Goal: Task Accomplishment & Management: Manage account settings

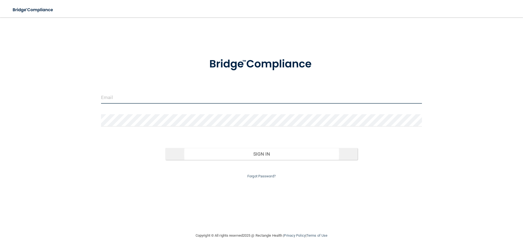
type input "[PERSON_NAME][EMAIL_ADDRESS][PERSON_NAME][DOMAIN_NAME]"
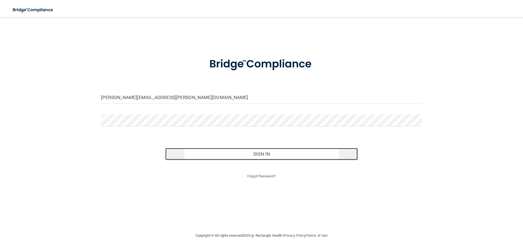
click at [261, 157] on button "Sign In" at bounding box center [261, 154] width 193 height 12
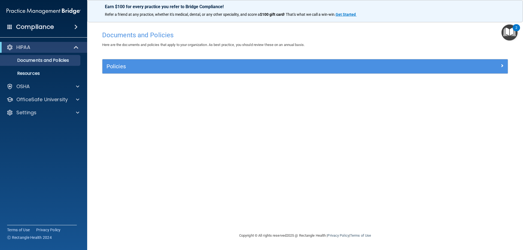
click at [51, 27] on h4 "Compliance" at bounding box center [35, 27] width 38 height 8
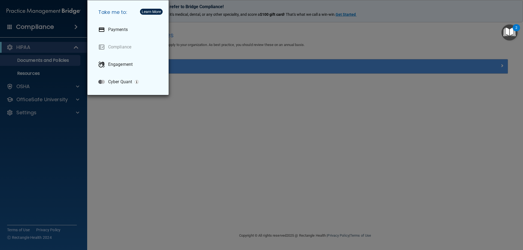
click at [44, 45] on div "Take me to: Payments Compliance Engagement Cyber Quant" at bounding box center [261, 125] width 523 height 250
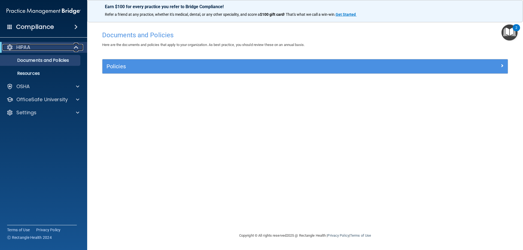
click at [76, 47] on span at bounding box center [76, 47] width 5 height 7
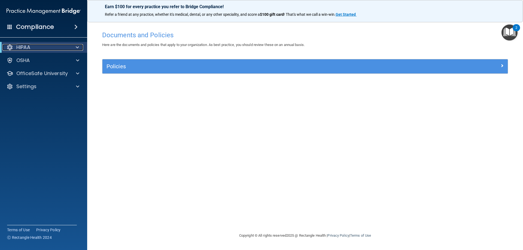
click at [76, 47] on span at bounding box center [77, 47] width 3 height 7
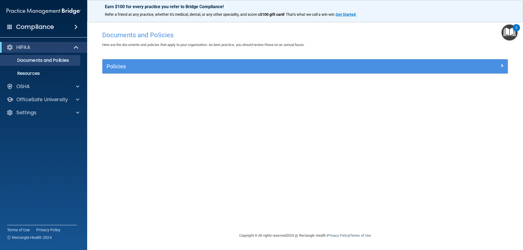
click at [76, 26] on span at bounding box center [75, 27] width 3 height 7
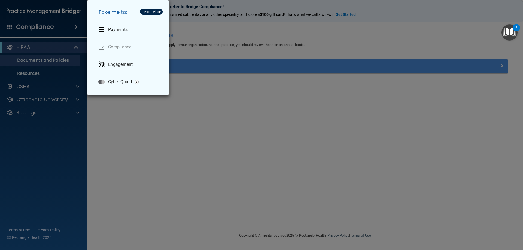
click at [76, 26] on div "Take me to: Payments Compliance Engagement Cyber Quant" at bounding box center [261, 125] width 523 height 250
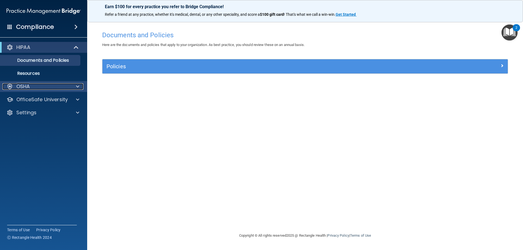
click at [75, 85] on div at bounding box center [77, 86] width 14 height 7
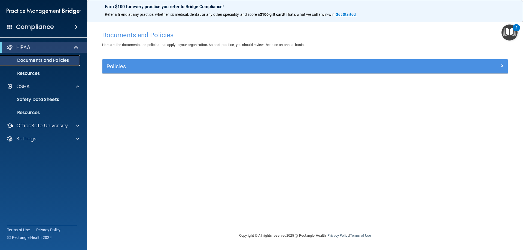
click at [59, 60] on p "Documents and Policies" at bounding box center [41, 60] width 74 height 5
click at [11, 26] on span at bounding box center [9, 26] width 5 height 5
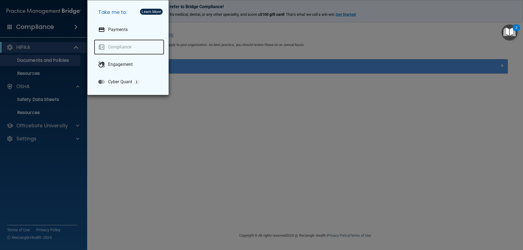
click at [114, 49] on link "Compliance" at bounding box center [129, 47] width 70 height 15
click at [28, 140] on div "Take me to: Payments Compliance Engagement Cyber Quant" at bounding box center [261, 125] width 523 height 250
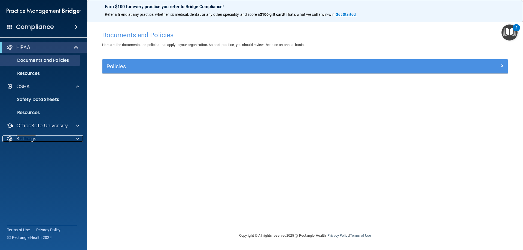
click at [28, 140] on p "Settings" at bounding box center [26, 139] width 20 height 7
click at [32, 150] on p "My Account" at bounding box center [41, 151] width 74 height 5
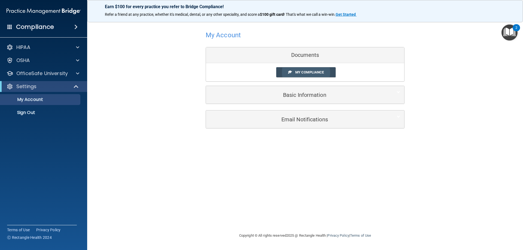
click at [310, 70] on span "My Compliance" at bounding box center [309, 72] width 29 height 4
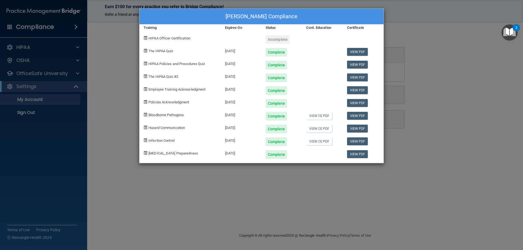
click at [279, 39] on div "Incomplete" at bounding box center [278, 39] width 24 height 9
click at [271, 40] on div "Incomplete" at bounding box center [278, 39] width 24 height 9
click at [25, 46] on div "William Kottemann's Compliance Training Expires On Status Cont. Education Certi…" at bounding box center [261, 125] width 523 height 250
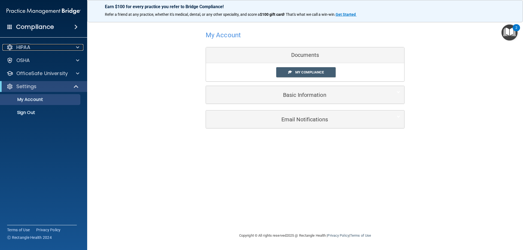
click at [25, 46] on p "HIPAA" at bounding box center [23, 47] width 14 height 7
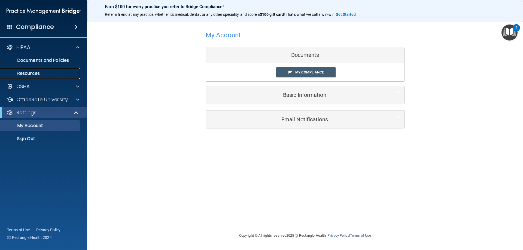
click at [26, 71] on p "Resources" at bounding box center [41, 73] width 74 height 5
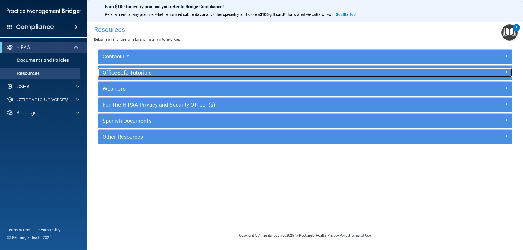
click at [119, 70] on h5 "OfficeSafe Tutorials" at bounding box center [253, 73] width 302 height 6
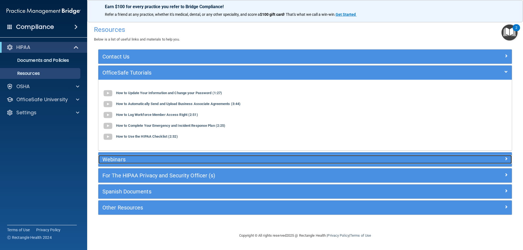
click at [120, 161] on h5 "Webinars" at bounding box center [253, 160] width 302 height 6
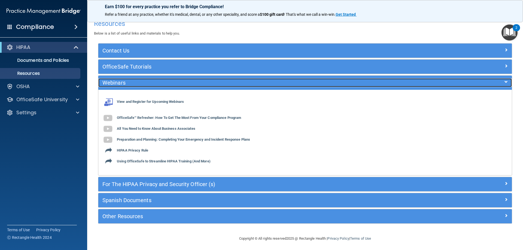
scroll to position [8, 0]
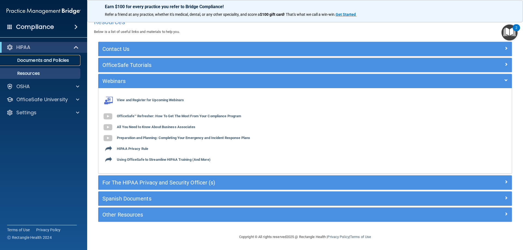
click at [34, 59] on p "Documents and Policies" at bounding box center [41, 60] width 74 height 5
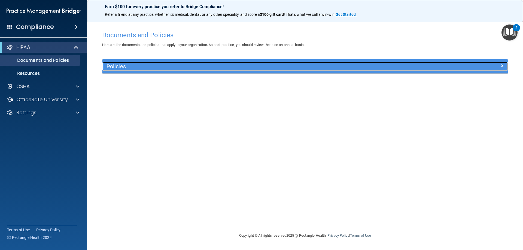
click at [170, 64] on h5 "Policies" at bounding box center [255, 66] width 296 height 6
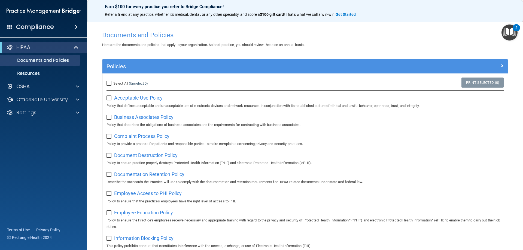
click at [155, 35] on h4 "Documents and Policies" at bounding box center [305, 35] width 406 height 7
click at [508, 31] on img "Open Resource Center, 2 new notifications" at bounding box center [510, 33] width 16 height 16
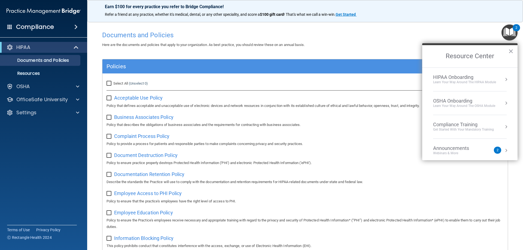
click at [451, 125] on div "Compliance Training" at bounding box center [463, 125] width 61 height 6
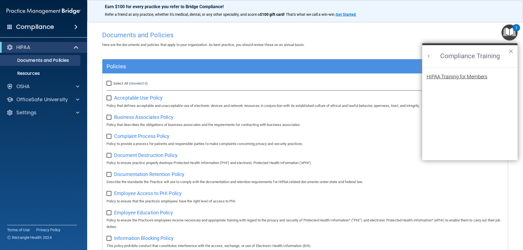
click at [450, 76] on div "HIPAA Training for Members" at bounding box center [457, 76] width 61 height 5
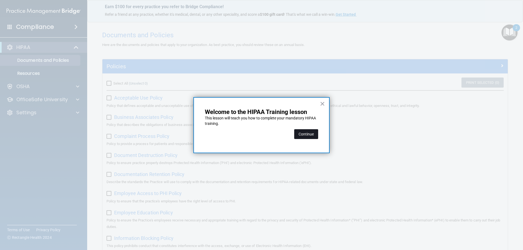
click at [304, 134] on button "Continue" at bounding box center [306, 134] width 24 height 10
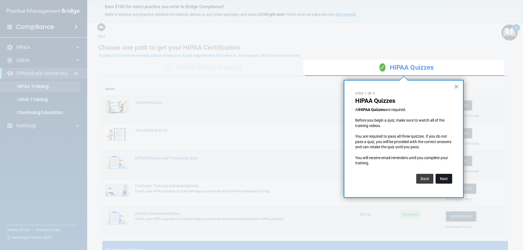
click at [449, 179] on button "Next" at bounding box center [444, 179] width 17 height 10
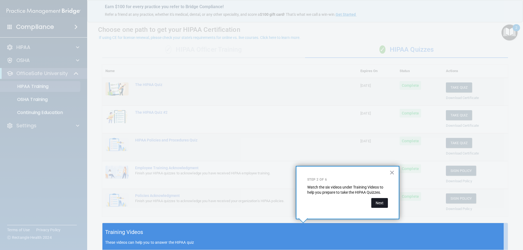
click at [381, 204] on button "Next" at bounding box center [379, 203] width 17 height 10
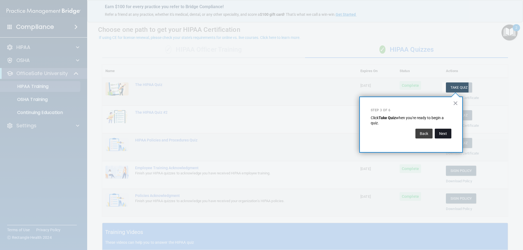
click at [443, 131] on button "Next" at bounding box center [443, 134] width 17 height 10
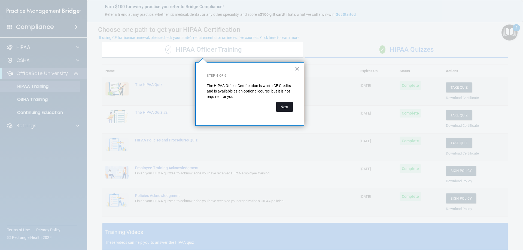
click at [287, 106] on button "Next" at bounding box center [284, 107] width 17 height 10
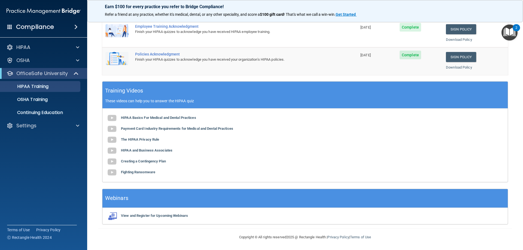
scroll to position [160, 0]
click at [170, 117] on b "HIPAA Basics For Medical and Dental Practices" at bounding box center [158, 118] width 75 height 4
click at [159, 116] on b "HIPAA Basics For Medical and Dental Practices" at bounding box center [158, 118] width 75 height 4
click at [165, 128] on b "Payment Card Industry Requirements for Medical and Dental Practices" at bounding box center [177, 128] width 112 height 4
click at [139, 140] on b "The HIPAA Privacy Rule" at bounding box center [140, 139] width 38 height 4
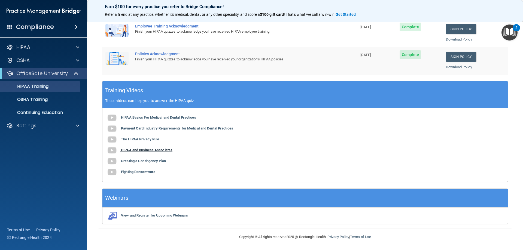
click at [143, 150] on b "HIPAA and Business Associates" at bounding box center [146, 150] width 51 height 4
click at [155, 161] on b "Creating a Contingency Plan" at bounding box center [143, 161] width 45 height 4
click at [145, 171] on b "Fighting Ransomware" at bounding box center [138, 172] width 34 height 4
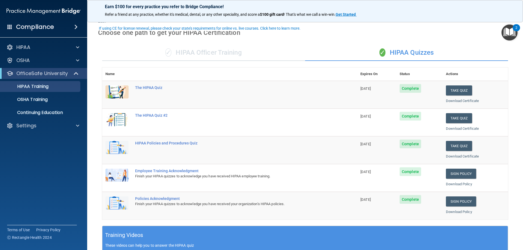
scroll to position [27, 0]
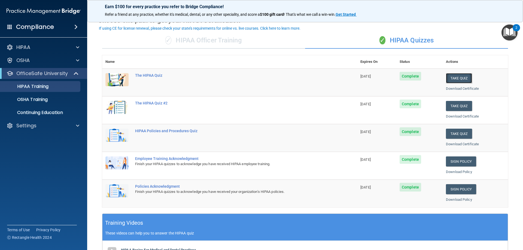
click at [453, 77] on button "Take Quiz" at bounding box center [459, 78] width 26 height 10
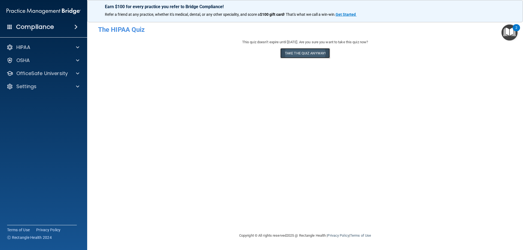
click at [308, 51] on button "Take the quiz anyway!" at bounding box center [305, 53] width 50 height 10
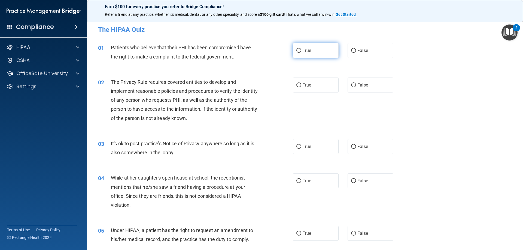
click at [297, 51] on input "True" at bounding box center [298, 51] width 5 height 4
radio input "true"
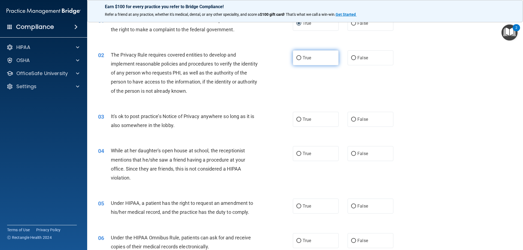
click at [299, 56] on label "True" at bounding box center [316, 57] width 46 height 15
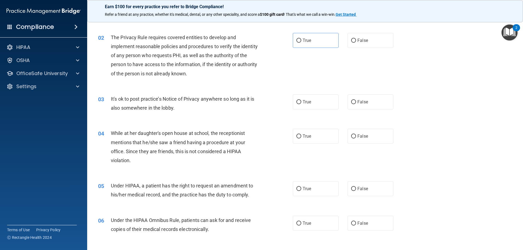
scroll to position [54, 0]
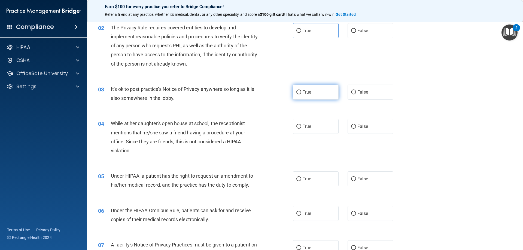
click at [297, 91] on input "True" at bounding box center [298, 92] width 5 height 4
radio input "true"
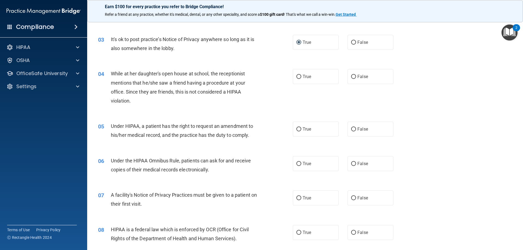
scroll to position [109, 0]
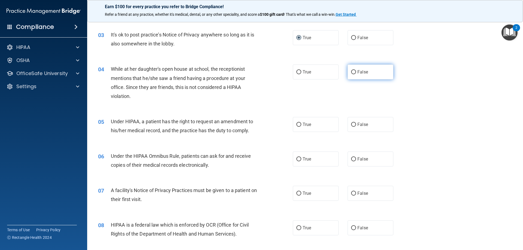
click at [351, 73] on input "False" at bounding box center [353, 72] width 5 height 4
radio input "true"
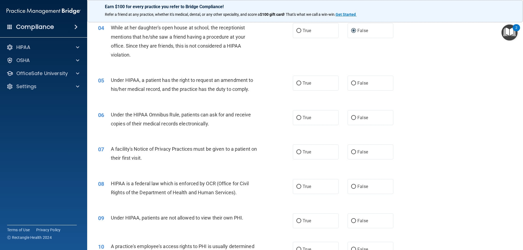
scroll to position [163, 0]
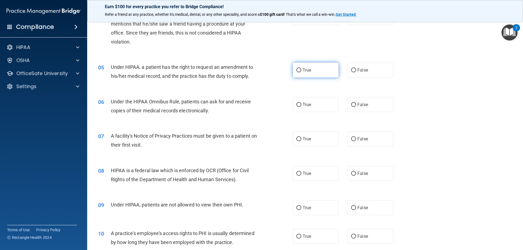
click at [296, 72] on input "True" at bounding box center [298, 70] width 5 height 4
radio input "true"
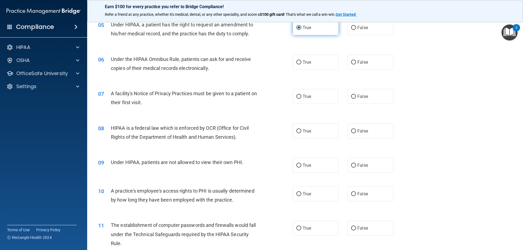
scroll to position [218, 0]
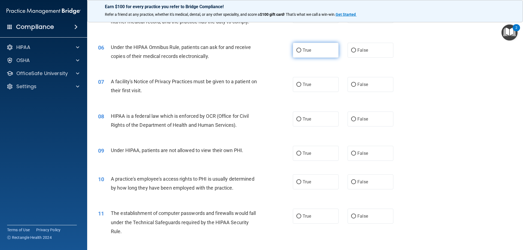
click at [297, 53] on label "True" at bounding box center [316, 50] width 46 height 15
click at [297, 53] on input "True" at bounding box center [298, 50] width 5 height 4
radio input "true"
click at [296, 86] on input "True" at bounding box center [298, 85] width 5 height 4
radio input "true"
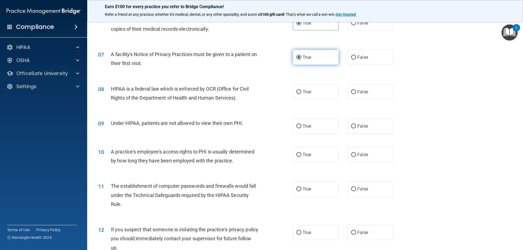
scroll to position [272, 0]
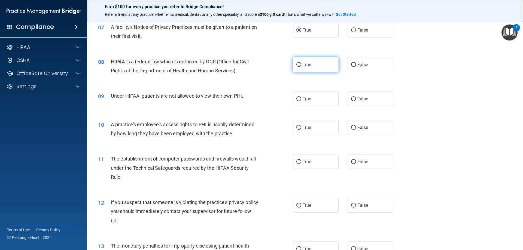
click at [296, 66] on input "True" at bounding box center [298, 65] width 5 height 4
radio input "true"
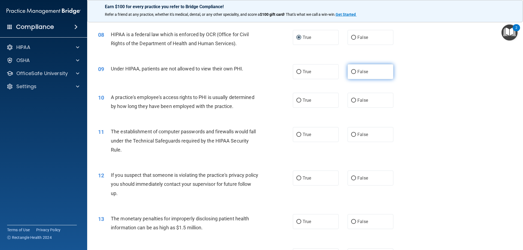
click at [351, 72] on input "False" at bounding box center [353, 72] width 5 height 4
radio input "true"
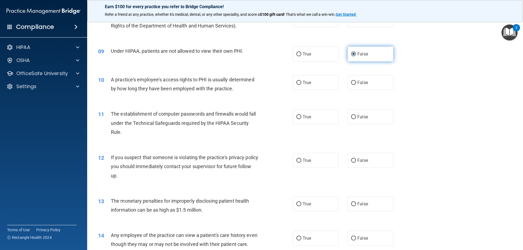
scroll to position [327, 0]
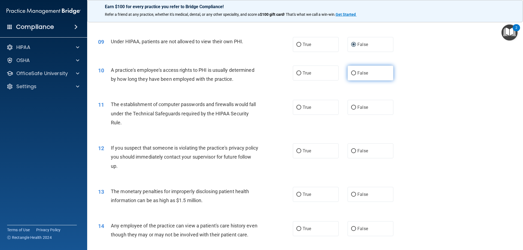
click at [352, 72] on input "False" at bounding box center [353, 73] width 5 height 4
radio input "true"
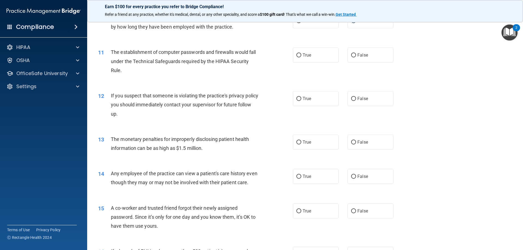
scroll to position [381, 0]
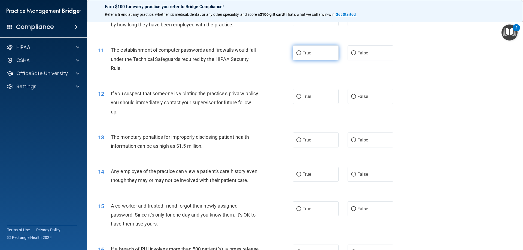
click at [296, 53] on input "True" at bounding box center [298, 53] width 5 height 4
radio input "true"
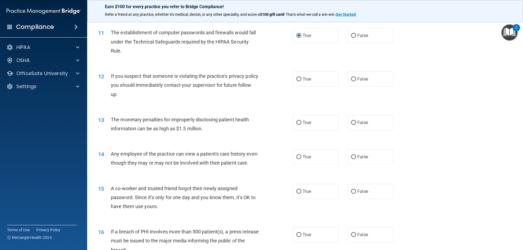
scroll to position [409, 0]
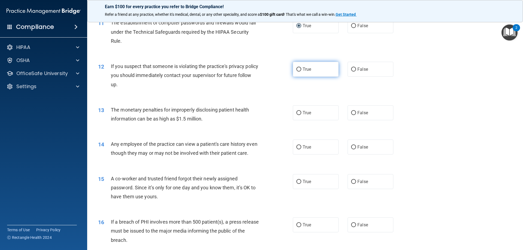
click at [297, 69] on input "True" at bounding box center [298, 70] width 5 height 4
radio input "true"
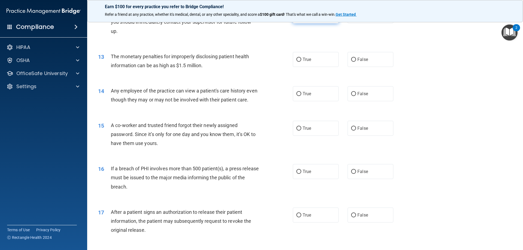
scroll to position [463, 0]
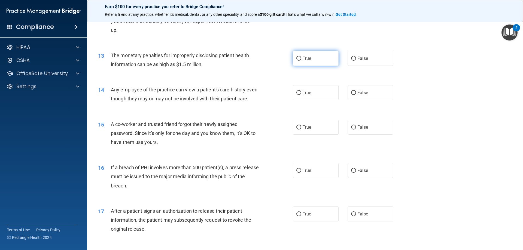
click at [299, 59] on input "True" at bounding box center [298, 59] width 5 height 4
radio input "true"
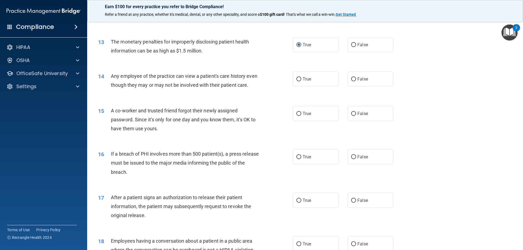
scroll to position [490, 0]
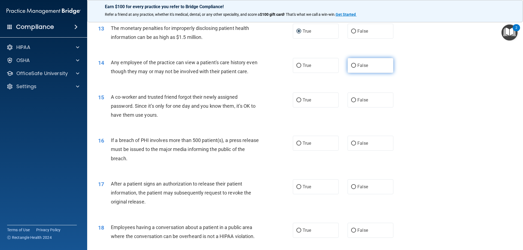
click at [351, 66] on input "False" at bounding box center [353, 66] width 5 height 4
radio input "true"
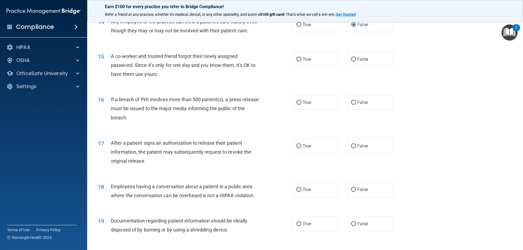
scroll to position [545, 0]
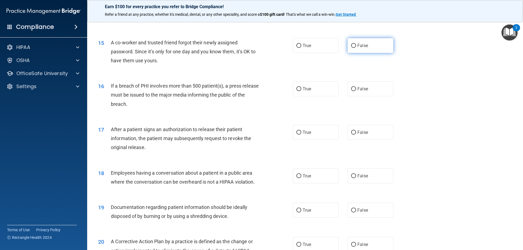
click at [351, 48] on input "False" at bounding box center [353, 46] width 5 height 4
radio input "true"
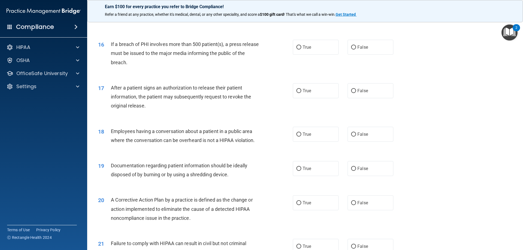
scroll to position [599, 0]
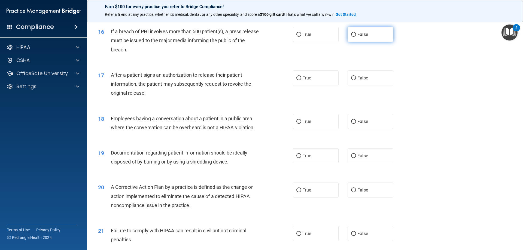
click at [351, 37] on input "False" at bounding box center [353, 35] width 5 height 4
radio input "true"
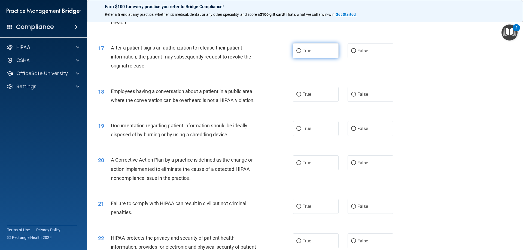
click at [296, 53] on input "True" at bounding box center [298, 51] width 5 height 4
radio input "true"
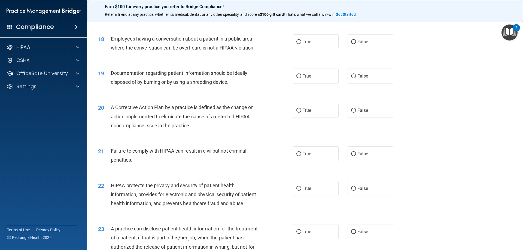
scroll to position [681, 0]
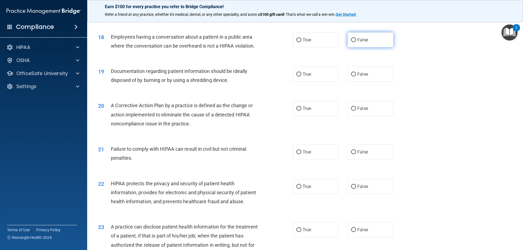
click at [351, 42] on input "False" at bounding box center [353, 40] width 5 height 4
radio input "true"
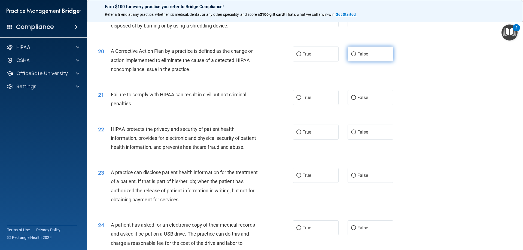
scroll to position [708, 0]
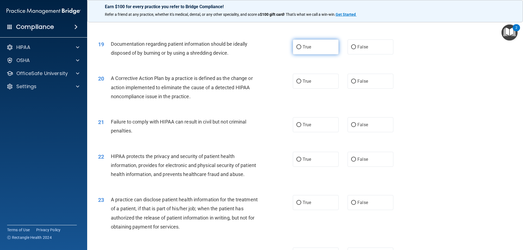
click at [296, 49] on input "True" at bounding box center [298, 47] width 5 height 4
radio input "true"
click at [298, 84] on input "True" at bounding box center [298, 82] width 5 height 4
radio input "true"
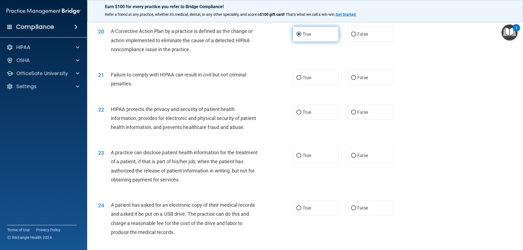
scroll to position [763, 0]
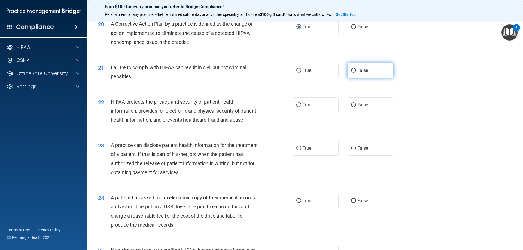
click at [351, 73] on input "False" at bounding box center [353, 71] width 5 height 4
radio input "true"
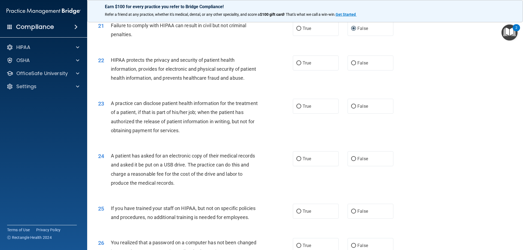
scroll to position [817, 0]
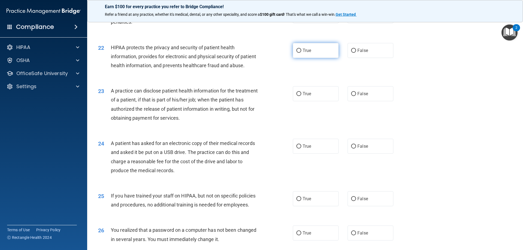
click at [298, 53] on input "True" at bounding box center [298, 51] width 5 height 4
radio input "true"
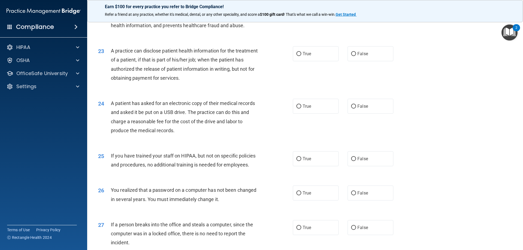
scroll to position [872, 0]
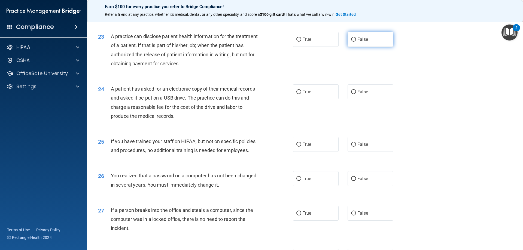
click at [351, 42] on input "False" at bounding box center [353, 40] width 5 height 4
radio input "true"
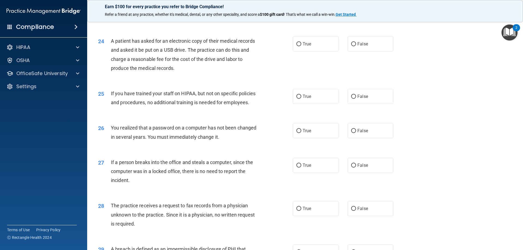
scroll to position [926, 0]
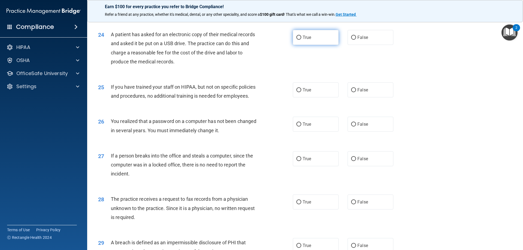
click at [297, 40] on input "True" at bounding box center [298, 38] width 5 height 4
radio input "true"
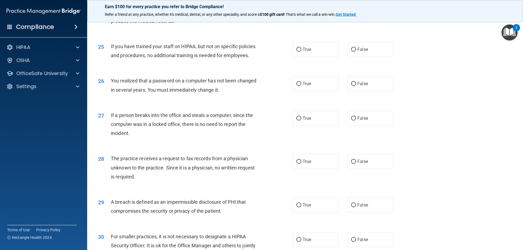
scroll to position [981, 0]
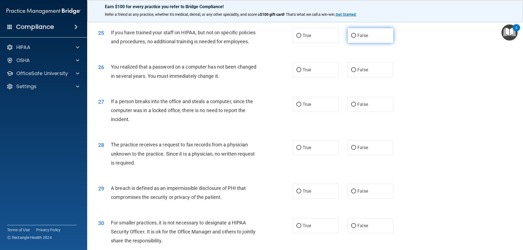
click at [351, 38] on input "False" at bounding box center [353, 36] width 5 height 4
radio input "true"
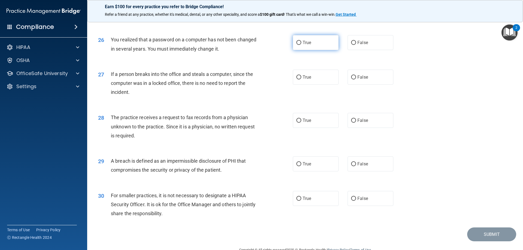
click at [296, 45] on input "True" at bounding box center [298, 43] width 5 height 4
radio input "true"
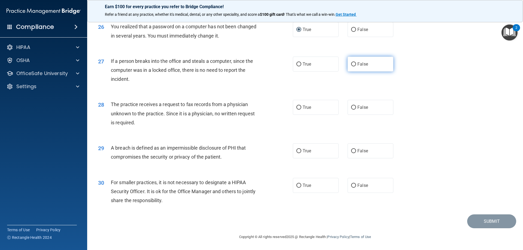
click at [352, 66] on input "False" at bounding box center [353, 64] width 5 height 4
radio input "true"
click at [351, 109] on input "False" at bounding box center [353, 108] width 5 height 4
radio input "true"
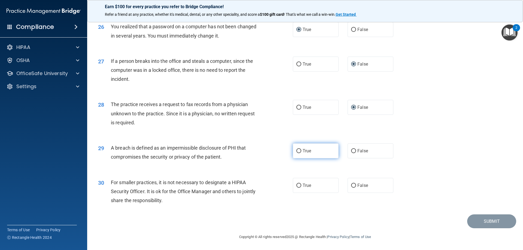
click at [296, 152] on input "True" at bounding box center [298, 151] width 5 height 4
radio input "true"
click at [351, 185] on input "False" at bounding box center [353, 186] width 5 height 4
radio input "true"
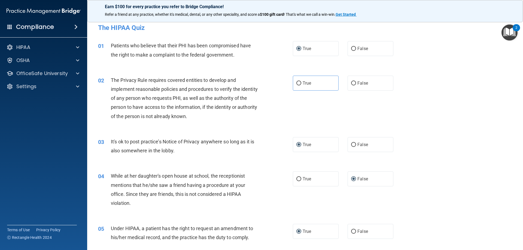
scroll to position [0, 0]
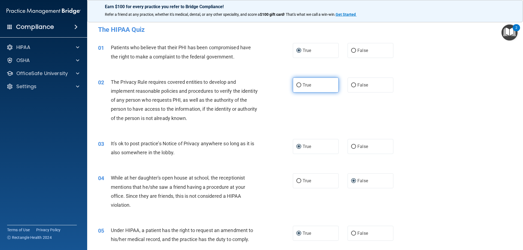
click at [299, 85] on input "True" at bounding box center [298, 85] width 5 height 4
radio input "true"
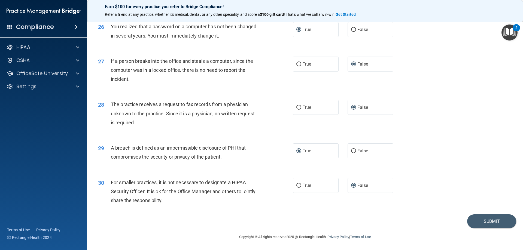
scroll to position [1039, 0]
click at [490, 220] on button "Submit" at bounding box center [491, 222] width 49 height 14
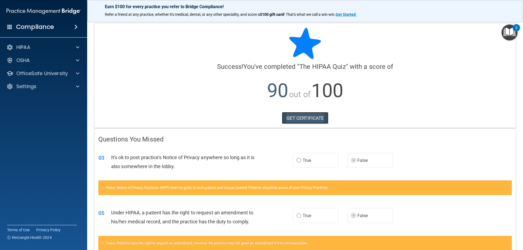
click at [299, 119] on link "GET CERTIFICATE" at bounding box center [305, 118] width 47 height 12
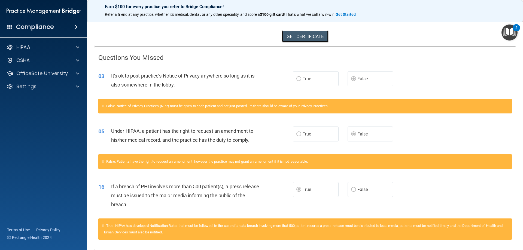
scroll to position [104, 0]
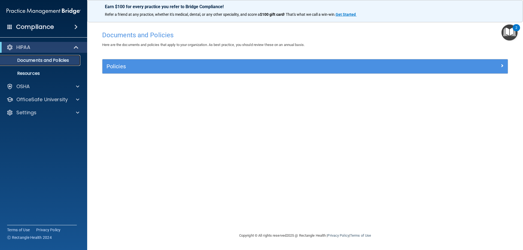
click at [31, 60] on p "Documents and Policies" at bounding box center [41, 60] width 74 height 5
click at [40, 60] on p "Documents and Policies" at bounding box center [41, 60] width 74 height 5
click at [27, 72] on p "Resources" at bounding box center [41, 73] width 74 height 5
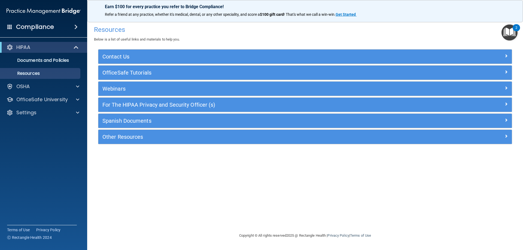
click at [511, 30] on img "Open Resource Center, 2 new notifications" at bounding box center [510, 33] width 16 height 16
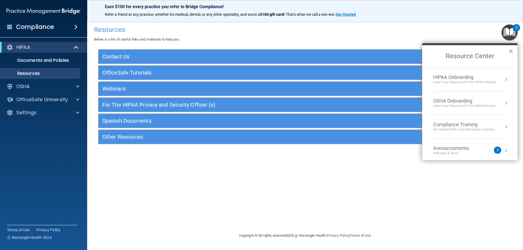
click at [461, 77] on div "HIPAA Onboarding" at bounding box center [464, 77] width 63 height 6
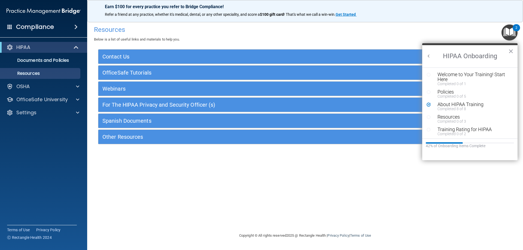
click at [428, 93] on icon "Resource Center" at bounding box center [429, 92] width 4 height 4
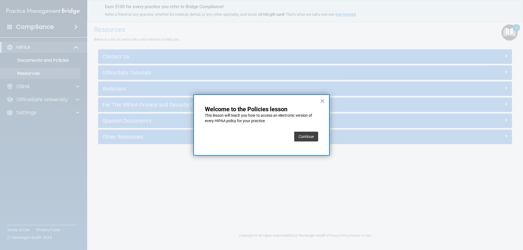
click at [306, 138] on button "Continue" at bounding box center [306, 137] width 24 height 10
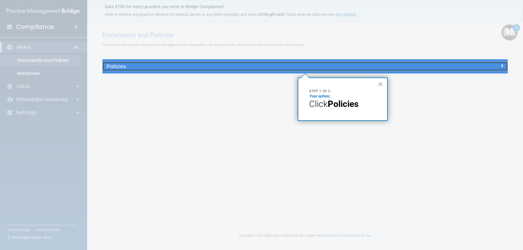
click at [124, 67] on h5 "Policies" at bounding box center [255, 66] width 296 height 6
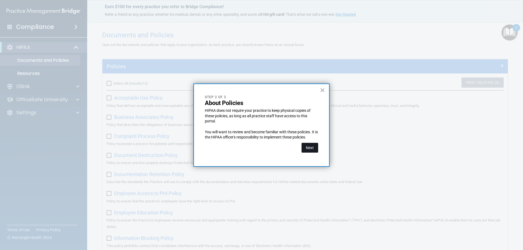
click at [305, 146] on button "Next" at bounding box center [310, 148] width 17 height 10
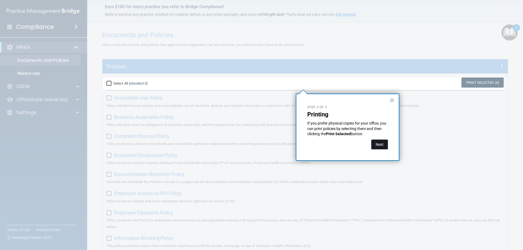
click at [378, 143] on button "Next" at bounding box center [379, 145] width 17 height 10
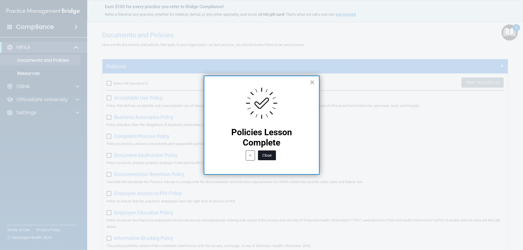
click at [268, 155] on button "Close" at bounding box center [267, 156] width 18 height 10
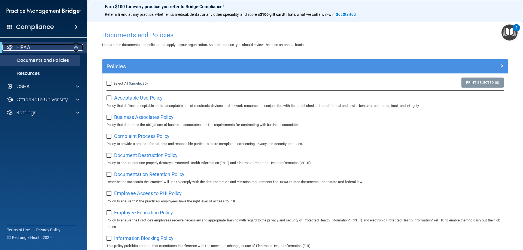
click at [37, 45] on div "HIPAA" at bounding box center [35, 47] width 67 height 7
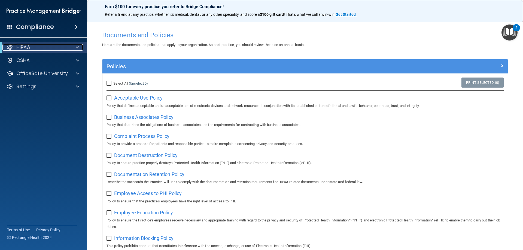
click at [37, 45] on div "HIPAA" at bounding box center [35, 47] width 67 height 7
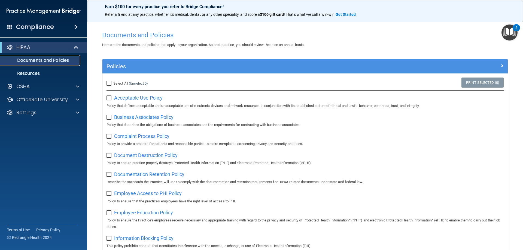
click at [36, 60] on p "Documents and Policies" at bounding box center [41, 60] width 74 height 5
click at [29, 73] on p "Resources" at bounding box center [41, 73] width 74 height 5
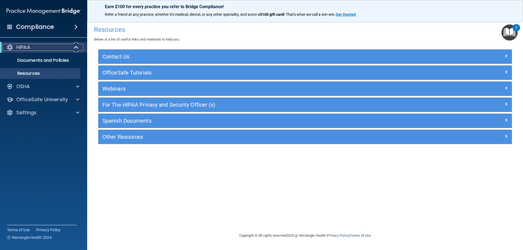
click at [27, 47] on p "HIPAA" at bounding box center [23, 47] width 14 height 7
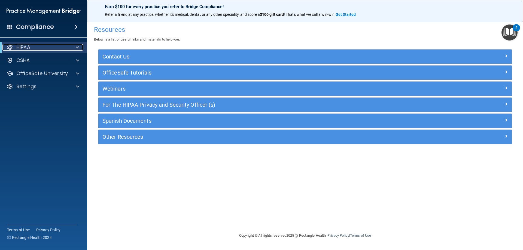
click at [27, 47] on p "HIPAA" at bounding box center [23, 47] width 14 height 7
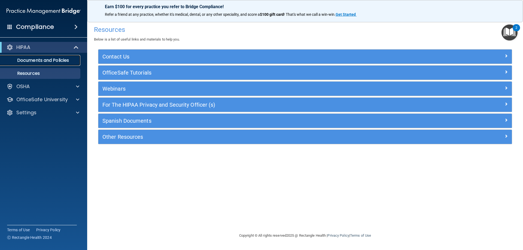
click at [26, 60] on p "Documents and Policies" at bounding box center [41, 60] width 74 height 5
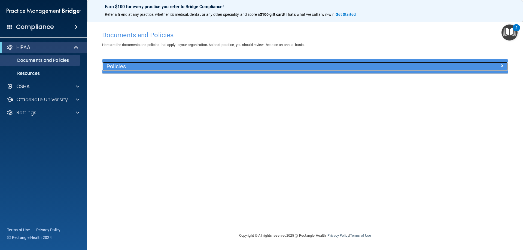
click at [119, 66] on h5 "Policies" at bounding box center [255, 66] width 296 height 6
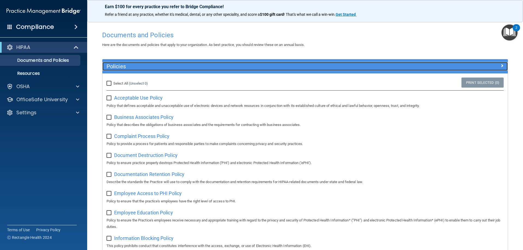
click at [500, 65] on span at bounding box center [501, 65] width 3 height 7
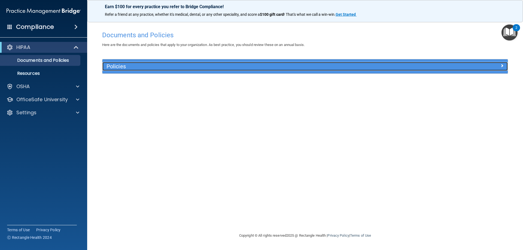
click at [499, 65] on div at bounding box center [456, 65] width 101 height 7
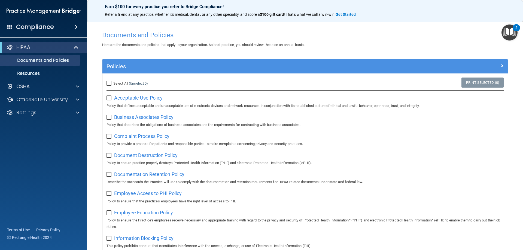
click at [509, 32] on img "Open Resource Center, 2 new notifications" at bounding box center [510, 33] width 16 height 16
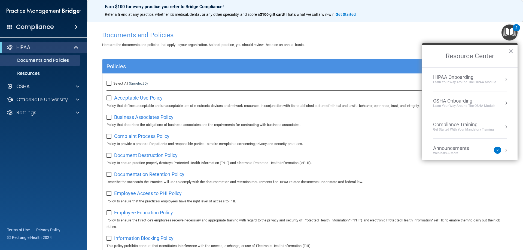
click at [454, 77] on div "HIPAA Onboarding" at bounding box center [464, 77] width 63 height 6
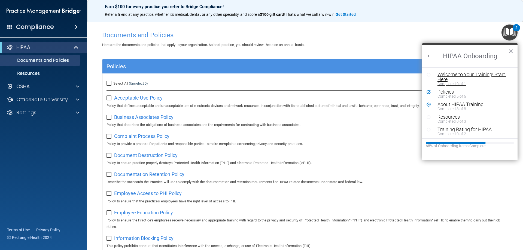
click at [455, 74] on div "Welcome to Your Training! Start Here" at bounding box center [472, 77] width 69 height 10
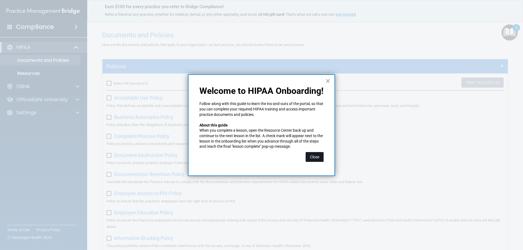
click at [317, 158] on button "Close" at bounding box center [315, 157] width 18 height 10
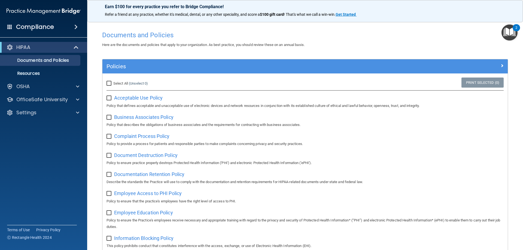
click at [108, 84] on input "Select All (Unselect 0) Unselect All" at bounding box center [110, 83] width 6 height 4
checkbox input "true"
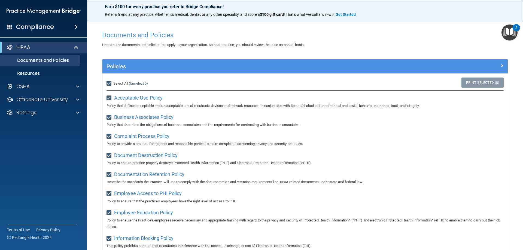
checkbox input "true"
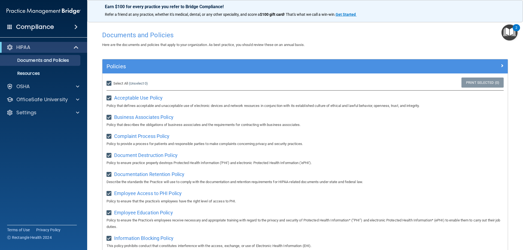
checkbox input "true"
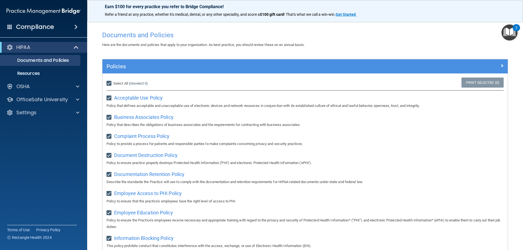
checkbox input "true"
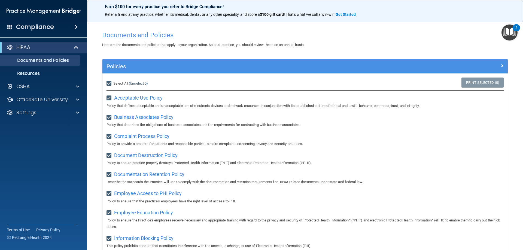
checkbox input "true"
click at [473, 83] on link "Print Selected (21)" at bounding box center [482, 83] width 44 height 10
click at [508, 31] on img "Open Resource Center, 2 new notifications" at bounding box center [510, 33] width 16 height 16
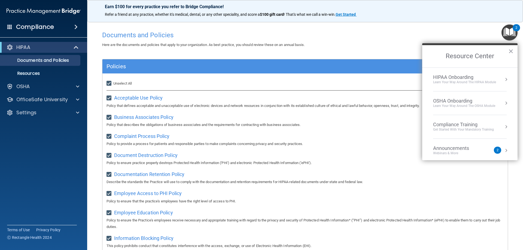
click at [475, 127] on div "Compliance Training" at bounding box center [463, 125] width 61 height 6
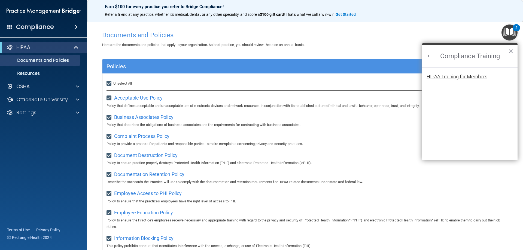
click at [455, 76] on div "HIPAA Training for Members" at bounding box center [457, 76] width 61 height 5
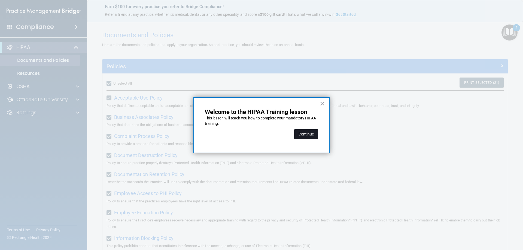
click at [308, 134] on button "Continue" at bounding box center [306, 134] width 24 height 10
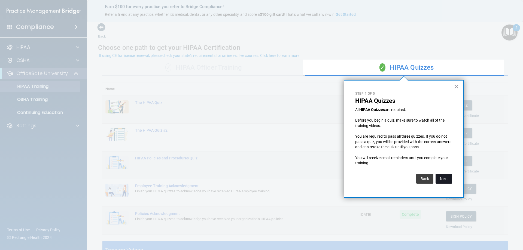
click at [441, 179] on button "Next" at bounding box center [444, 179] width 17 height 10
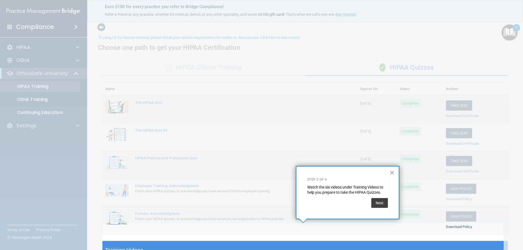
scroll to position [18, 0]
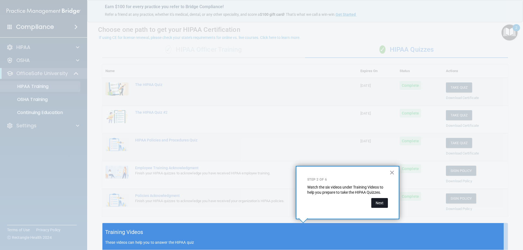
click at [385, 203] on button "Next" at bounding box center [379, 203] width 17 height 10
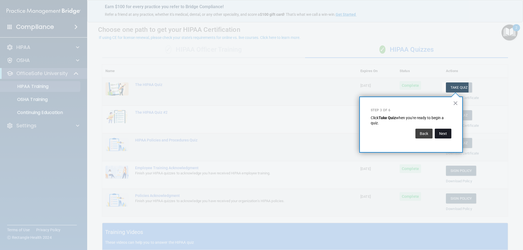
click at [438, 136] on button "Next" at bounding box center [443, 134] width 17 height 10
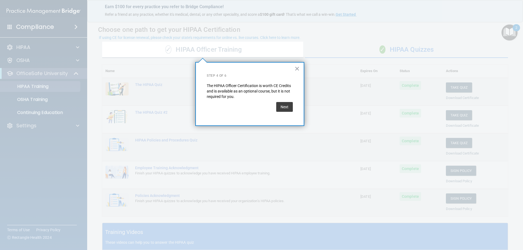
click at [286, 105] on button "Next" at bounding box center [284, 107] width 17 height 10
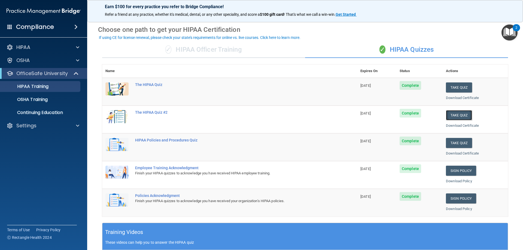
click at [451, 117] on button "Take Quiz" at bounding box center [459, 115] width 26 height 10
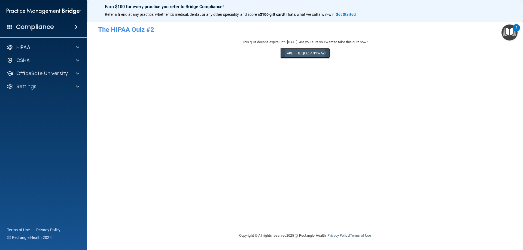
click at [302, 56] on button "Take the quiz anyway!" at bounding box center [305, 53] width 50 height 10
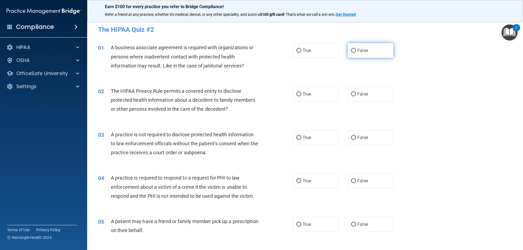
click at [351, 50] on input "False" at bounding box center [353, 51] width 5 height 4
radio input "true"
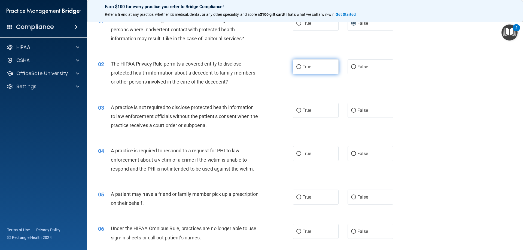
click at [296, 68] on input "True" at bounding box center [298, 67] width 5 height 4
radio input "true"
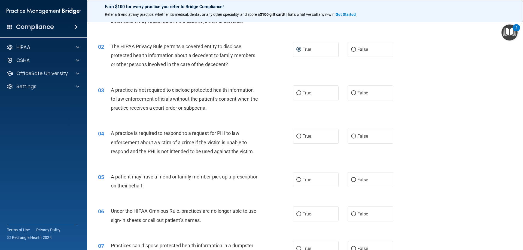
scroll to position [54, 0]
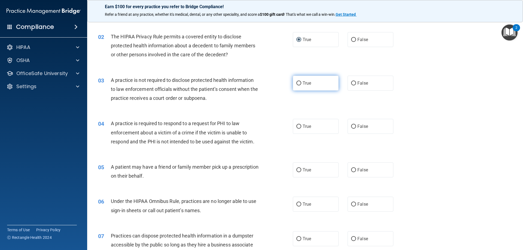
click at [296, 83] on input "True" at bounding box center [298, 83] width 5 height 4
radio input "true"
click at [351, 128] on input "False" at bounding box center [353, 127] width 5 height 4
radio input "true"
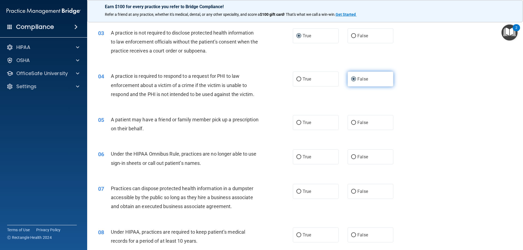
scroll to position [109, 0]
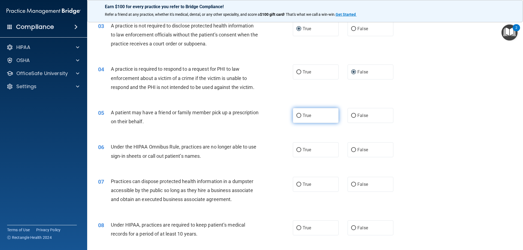
click at [297, 115] on input "True" at bounding box center [298, 116] width 5 height 4
radio input "true"
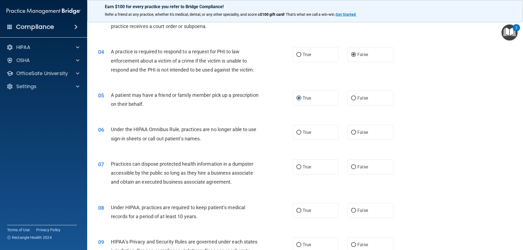
scroll to position [136, 0]
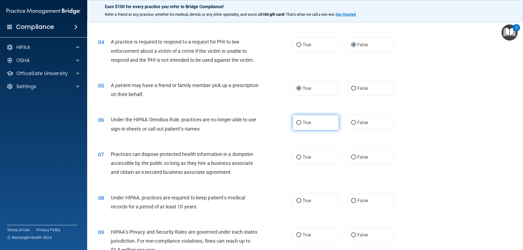
click at [297, 123] on input "True" at bounding box center [298, 123] width 5 height 4
radio input "true"
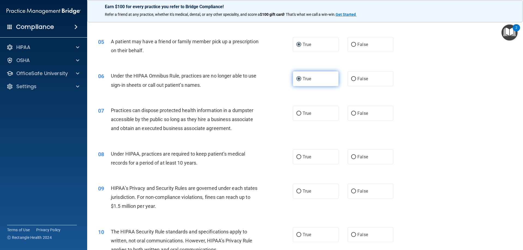
scroll to position [191, 0]
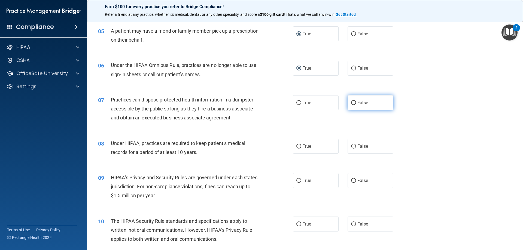
click at [353, 102] on input "False" at bounding box center [353, 103] width 5 height 4
radio input "true"
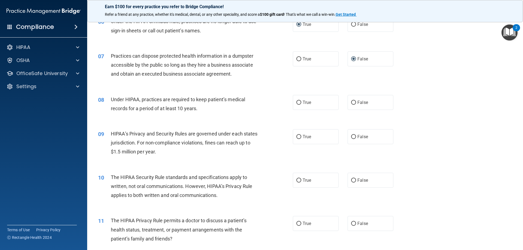
scroll to position [245, 0]
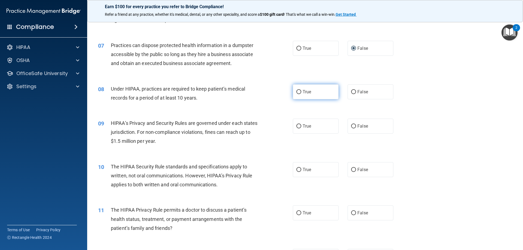
click at [296, 92] on input "True" at bounding box center [298, 92] width 5 height 4
radio input "true"
click at [296, 127] on input "True" at bounding box center [298, 127] width 5 height 4
radio input "true"
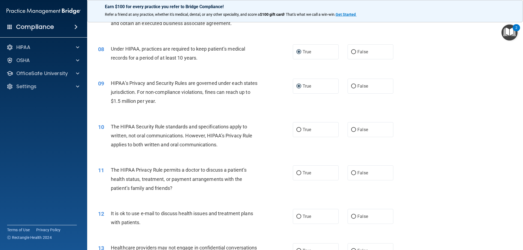
scroll to position [300, 0]
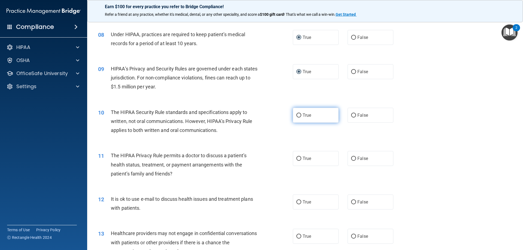
click at [297, 115] on input "True" at bounding box center [298, 116] width 5 height 4
radio input "true"
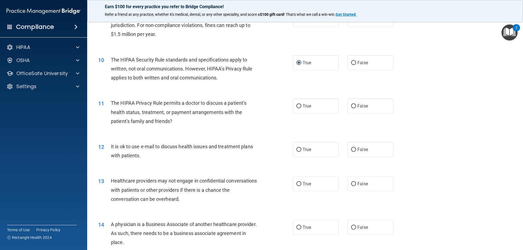
scroll to position [354, 0]
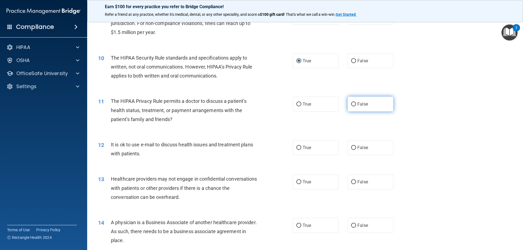
click at [352, 103] on input "False" at bounding box center [353, 104] width 5 height 4
radio input "true"
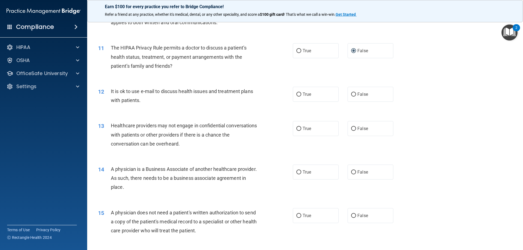
scroll to position [409, 0]
click at [297, 95] on input "True" at bounding box center [298, 94] width 5 height 4
radio input "true"
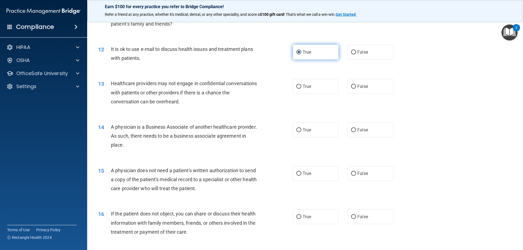
scroll to position [463, 0]
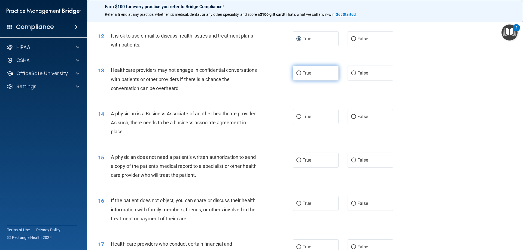
click at [297, 76] on label "True" at bounding box center [316, 73] width 46 height 15
click at [297, 75] on input "True" at bounding box center [298, 73] width 5 height 4
radio input "true"
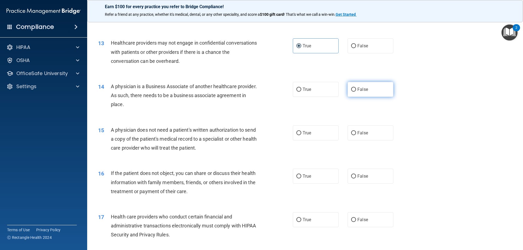
click at [351, 88] on input "False" at bounding box center [353, 90] width 5 height 4
radio input "true"
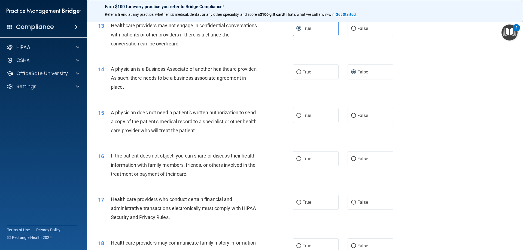
scroll to position [518, 0]
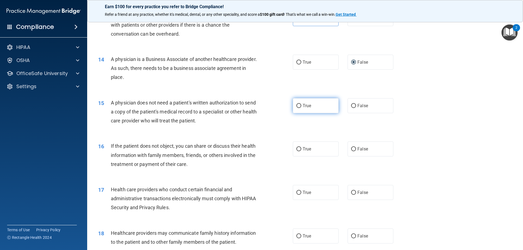
click at [298, 104] on input "True" at bounding box center [298, 106] width 5 height 4
radio input "true"
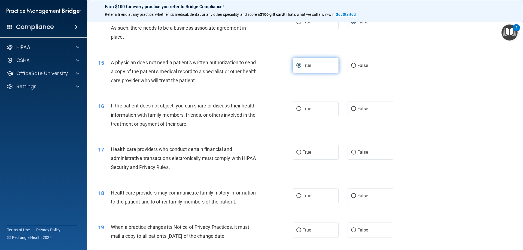
scroll to position [572, 0]
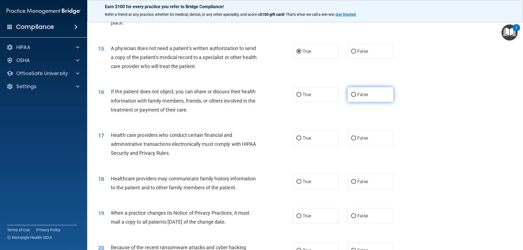
click at [351, 94] on input "False" at bounding box center [353, 95] width 5 height 4
radio input "true"
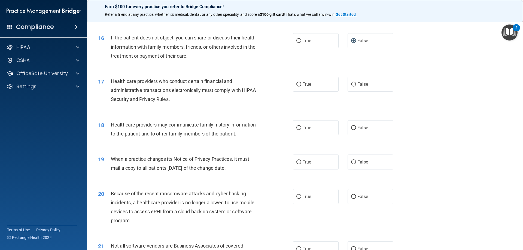
scroll to position [627, 0]
click at [298, 84] on input "True" at bounding box center [298, 84] width 5 height 4
radio input "true"
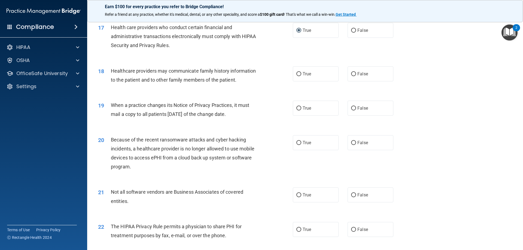
scroll to position [681, 0]
click at [296, 74] on input "True" at bounding box center [298, 73] width 5 height 4
radio input "true"
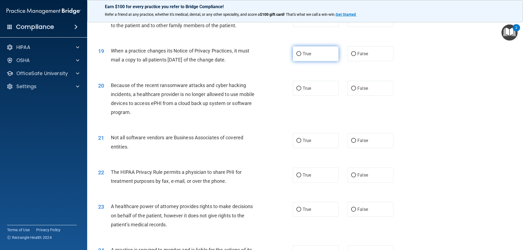
scroll to position [736, 0]
click at [297, 53] on input "True" at bounding box center [298, 53] width 5 height 4
radio input "true"
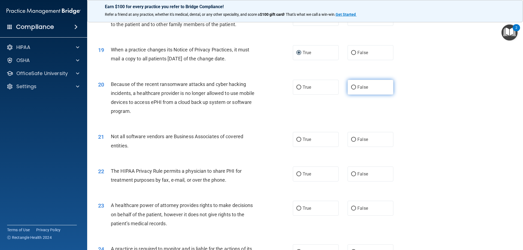
click at [351, 89] on input "False" at bounding box center [353, 88] width 5 height 4
radio input "true"
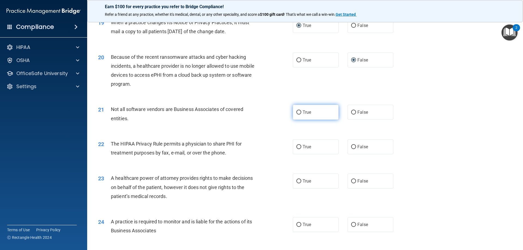
click at [297, 112] on input "True" at bounding box center [298, 113] width 5 height 4
radio input "true"
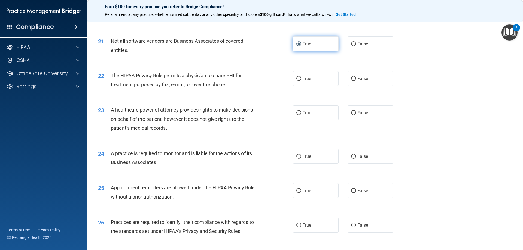
scroll to position [845, 0]
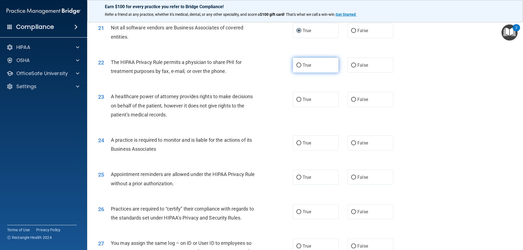
click at [297, 66] on input "True" at bounding box center [298, 65] width 5 height 4
radio input "true"
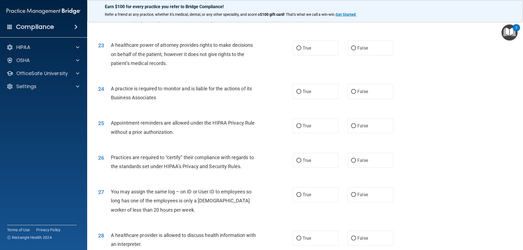
scroll to position [899, 0]
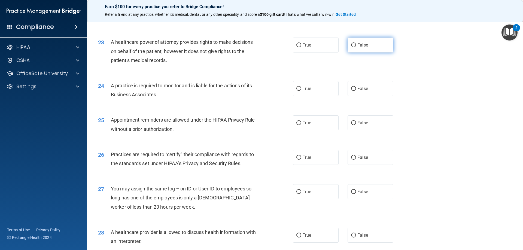
click at [351, 45] on input "False" at bounding box center [353, 45] width 5 height 4
radio input "true"
click at [298, 88] on input "True" at bounding box center [298, 89] width 5 height 4
radio input "true"
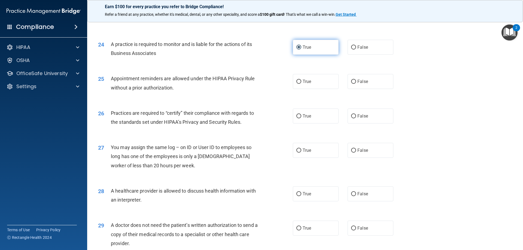
scroll to position [954, 0]
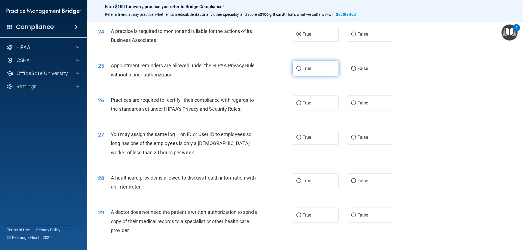
click at [296, 69] on input "True" at bounding box center [298, 69] width 5 height 4
radio input "true"
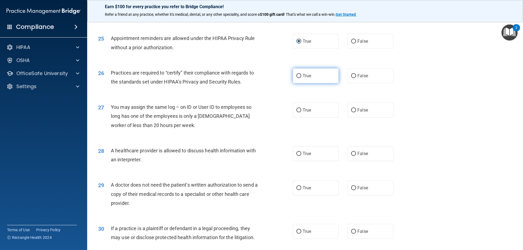
click at [298, 77] on input "True" at bounding box center [298, 76] width 5 height 4
radio input "true"
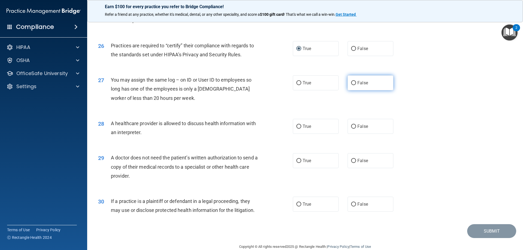
click at [351, 84] on input "False" at bounding box center [353, 83] width 5 height 4
radio input "true"
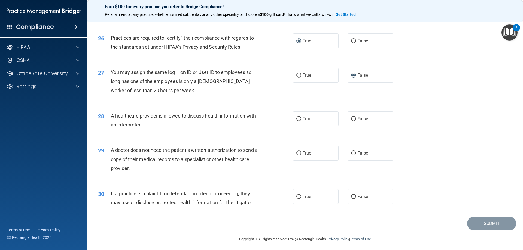
scroll to position [1018, 0]
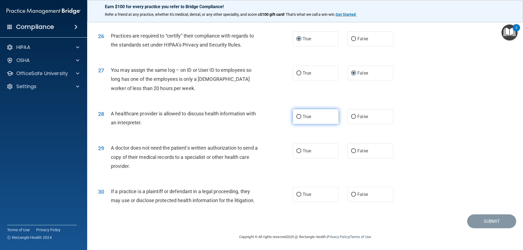
click at [296, 118] on input "True" at bounding box center [298, 117] width 5 height 4
radio input "true"
click at [296, 152] on input "True" at bounding box center [298, 151] width 5 height 4
radio input "true"
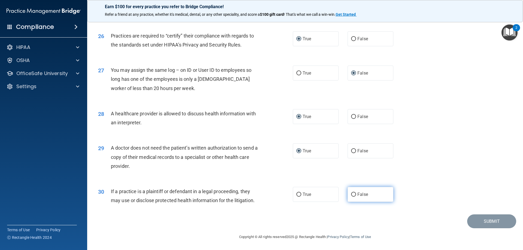
click at [351, 193] on input "False" at bounding box center [353, 195] width 5 height 4
radio input "true"
click at [484, 223] on button "Submit" at bounding box center [491, 222] width 49 height 14
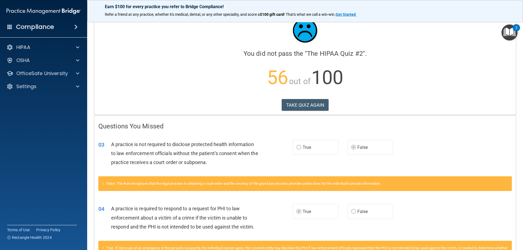
scroll to position [11, 0]
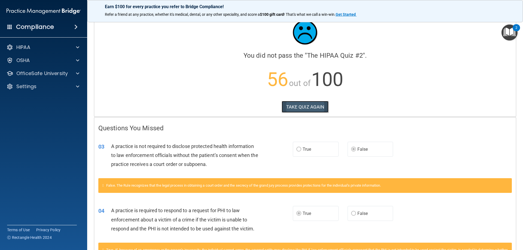
click at [308, 108] on button "TAKE QUIZ AGAIN" at bounding box center [305, 107] width 47 height 12
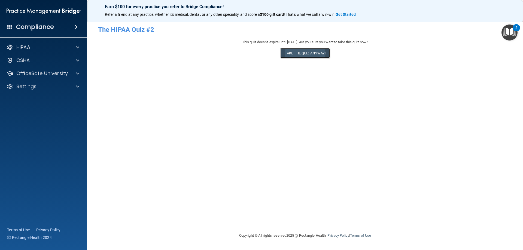
click at [307, 55] on button "Take the quiz anyway!" at bounding box center [305, 53] width 50 height 10
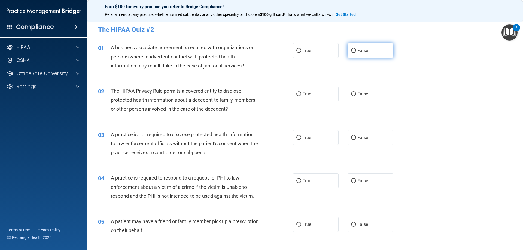
click at [353, 51] on input "False" at bounding box center [353, 51] width 5 height 4
radio input "true"
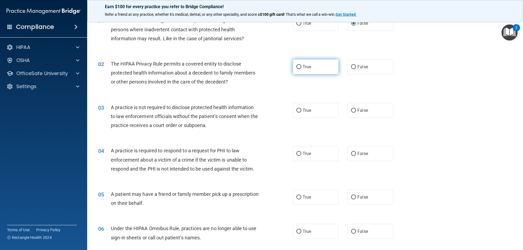
click at [298, 67] on input "True" at bounding box center [298, 67] width 5 height 4
radio input "true"
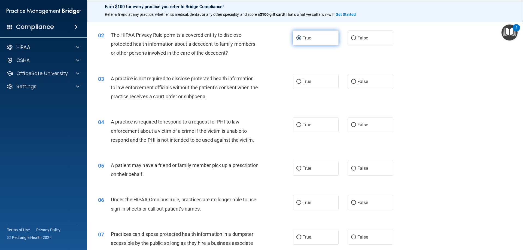
scroll to position [82, 0]
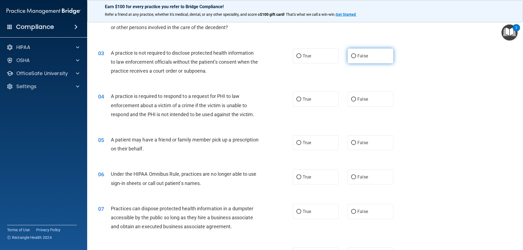
click at [351, 56] on input "False" at bounding box center [353, 56] width 5 height 4
radio input "true"
click at [298, 99] on input "True" at bounding box center [298, 100] width 5 height 4
radio input "true"
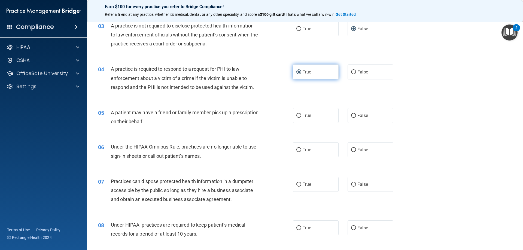
scroll to position [136, 0]
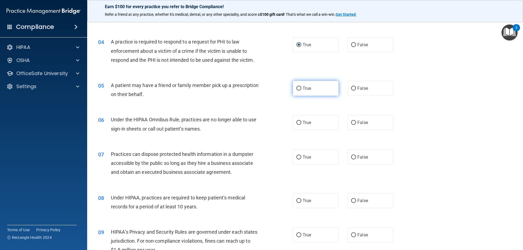
click at [296, 88] on input "True" at bounding box center [298, 89] width 5 height 4
radio input "true"
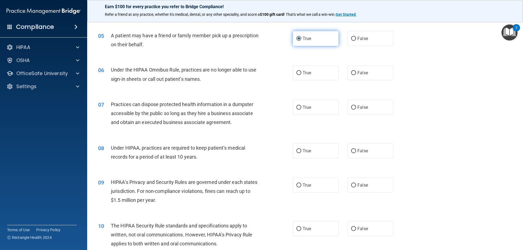
scroll to position [191, 0]
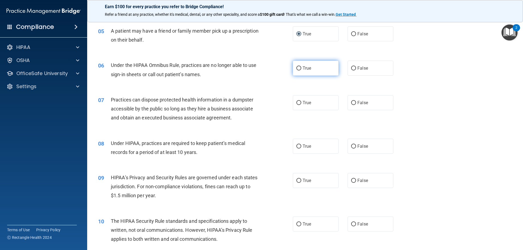
click at [297, 71] on input "True" at bounding box center [298, 68] width 5 height 4
radio input "true"
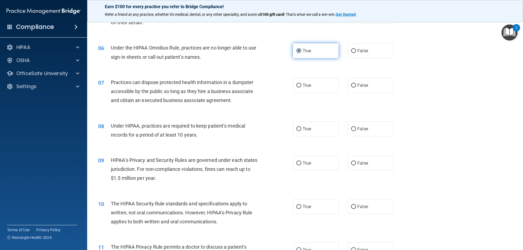
scroll to position [218, 0]
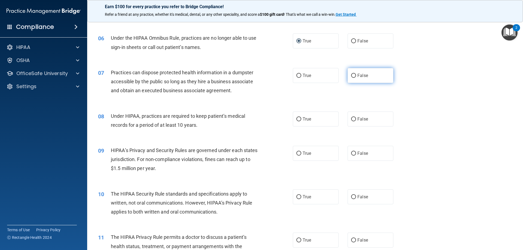
click at [352, 76] on input "False" at bounding box center [353, 76] width 5 height 4
radio input "true"
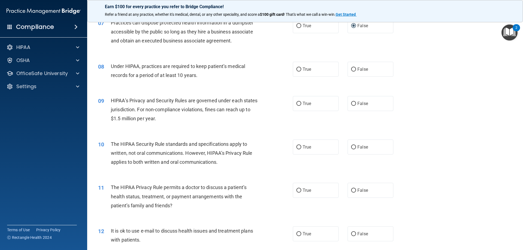
scroll to position [272, 0]
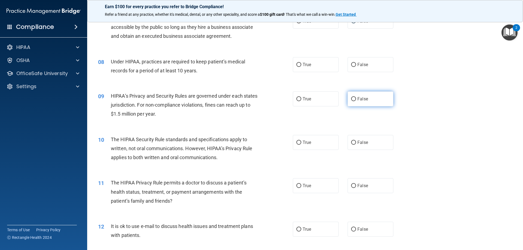
click at [351, 98] on input "False" at bounding box center [353, 99] width 5 height 4
radio input "true"
click at [351, 98] on input "False" at bounding box center [353, 99] width 5 height 4
click at [351, 65] on input "False" at bounding box center [353, 65] width 5 height 4
radio input "true"
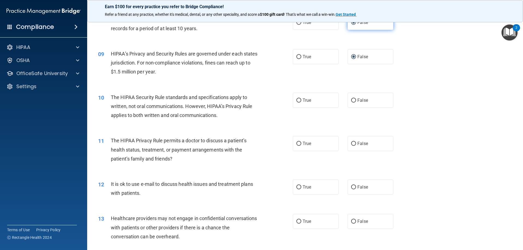
scroll to position [327, 0]
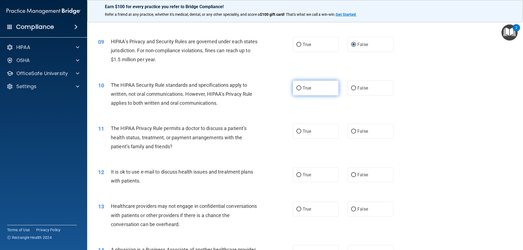
click at [296, 88] on input "True" at bounding box center [298, 88] width 5 height 4
radio input "true"
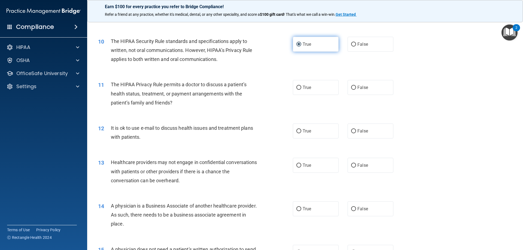
scroll to position [381, 0]
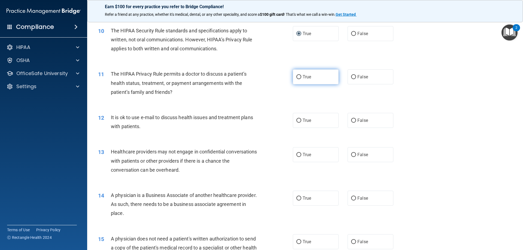
click at [298, 77] on input "True" at bounding box center [298, 77] width 5 height 4
radio input "true"
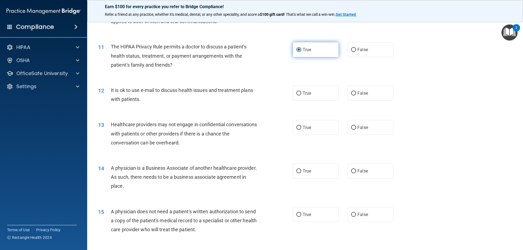
scroll to position [436, 0]
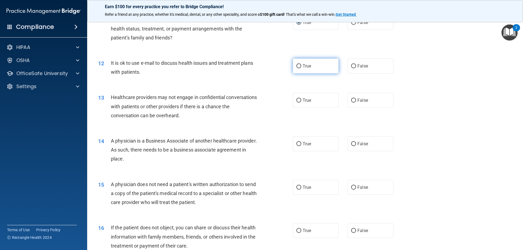
click at [296, 68] on label "True" at bounding box center [316, 66] width 46 height 15
click at [296, 68] on input "True" at bounding box center [298, 66] width 5 height 4
radio input "true"
click at [351, 100] on input "False" at bounding box center [353, 101] width 5 height 4
radio input "true"
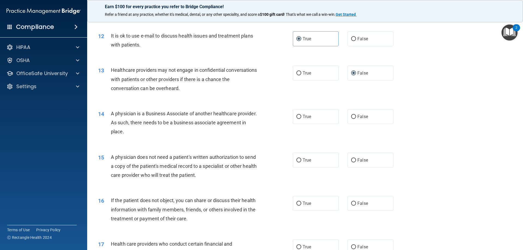
scroll to position [490, 0]
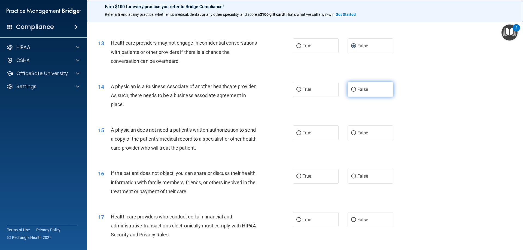
click at [351, 89] on input "False" at bounding box center [353, 90] width 5 height 4
radio input "true"
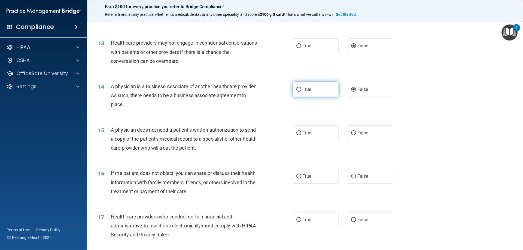
scroll to position [518, 0]
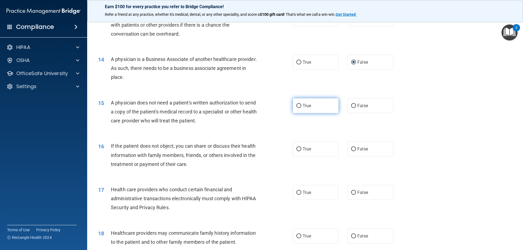
click at [298, 105] on input "True" at bounding box center [298, 106] width 5 height 4
radio input "true"
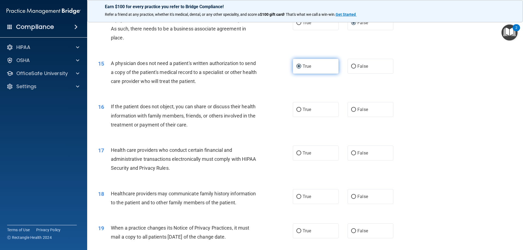
scroll to position [572, 0]
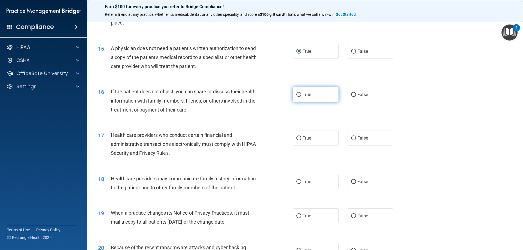
click at [296, 96] on input "True" at bounding box center [298, 95] width 5 height 4
radio input "true"
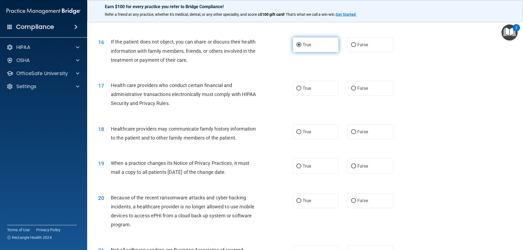
scroll to position [627, 0]
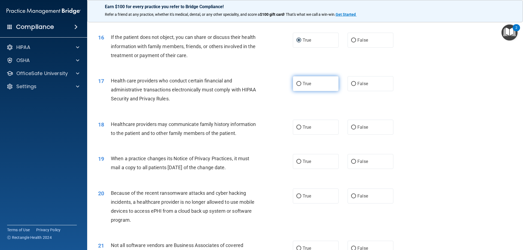
click at [296, 84] on input "True" at bounding box center [298, 84] width 5 height 4
radio input "true"
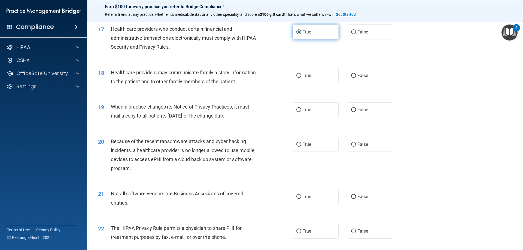
scroll to position [681, 0]
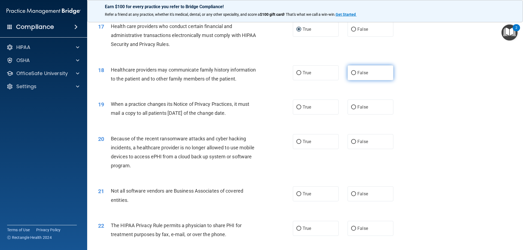
click at [351, 74] on input "False" at bounding box center [353, 73] width 5 height 4
radio input "true"
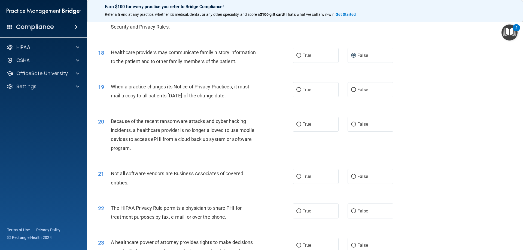
scroll to position [708, 0]
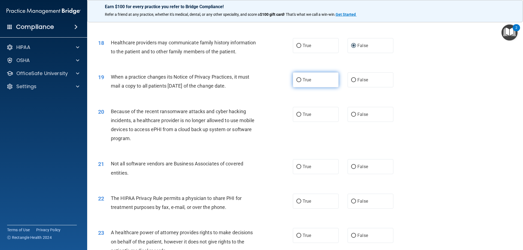
click at [298, 81] on input "True" at bounding box center [298, 80] width 5 height 4
radio input "true"
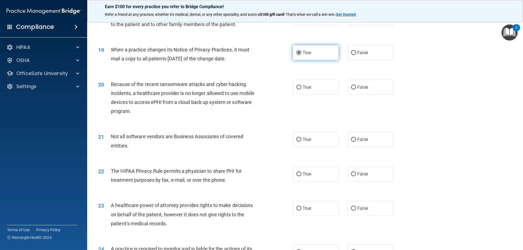
scroll to position [763, 0]
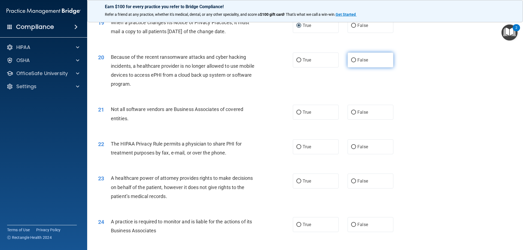
click at [351, 61] on input "False" at bounding box center [353, 60] width 5 height 4
radio input "true"
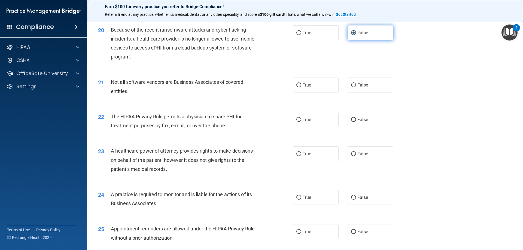
scroll to position [817, 0]
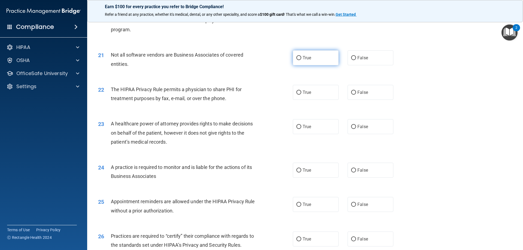
click at [298, 59] on input "True" at bounding box center [298, 58] width 5 height 4
radio input "true"
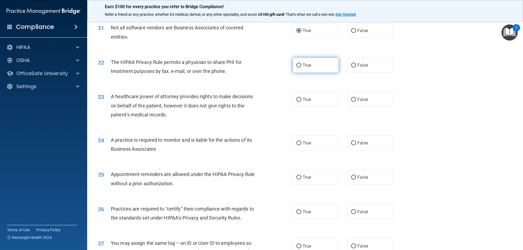
click at [296, 66] on input "True" at bounding box center [298, 65] width 5 height 4
radio input "true"
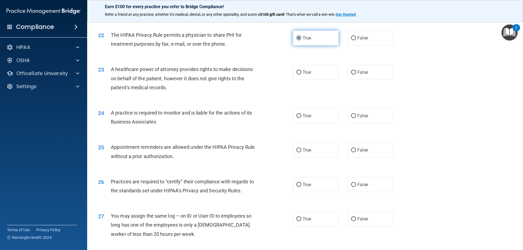
scroll to position [899, 0]
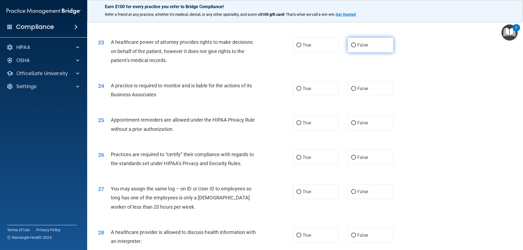
click at [351, 46] on input "False" at bounding box center [353, 45] width 5 height 4
radio input "true"
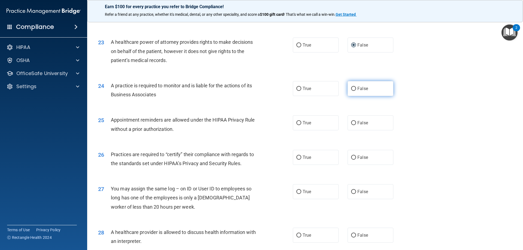
click at [351, 89] on input "False" at bounding box center [353, 89] width 5 height 4
radio input "true"
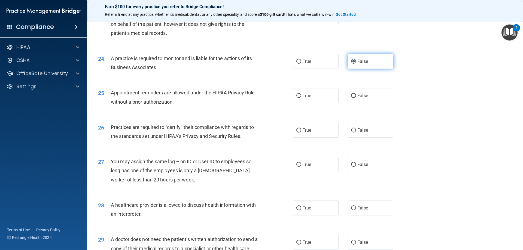
scroll to position [954, 0]
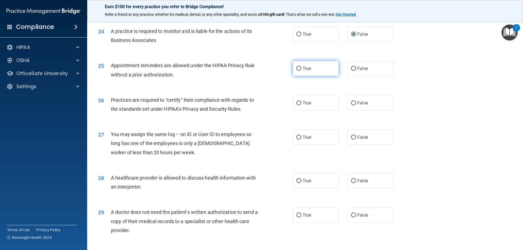
click at [296, 69] on input "True" at bounding box center [298, 69] width 5 height 4
radio input "true"
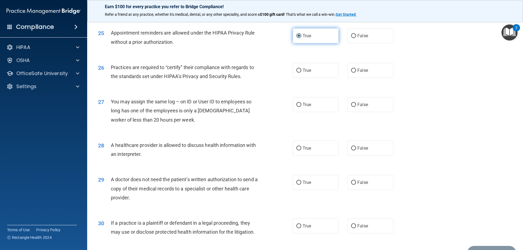
scroll to position [1008, 0]
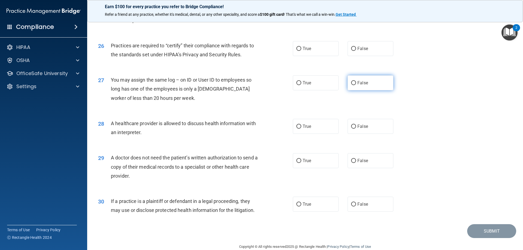
click at [351, 83] on input "False" at bounding box center [353, 83] width 5 height 4
radio input "true"
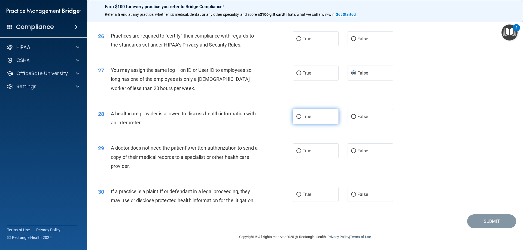
click at [293, 118] on label "True" at bounding box center [316, 116] width 46 height 15
click at [296, 118] on input "True" at bounding box center [298, 117] width 5 height 4
radio input "true"
click at [296, 150] on input "True" at bounding box center [298, 151] width 5 height 4
radio input "true"
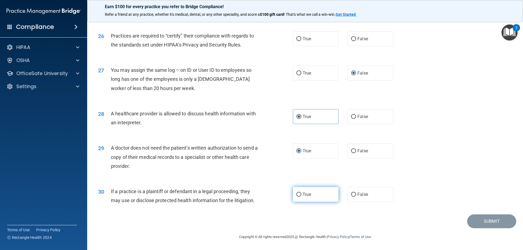
click at [298, 195] on input "True" at bounding box center [298, 195] width 5 height 4
radio input "true"
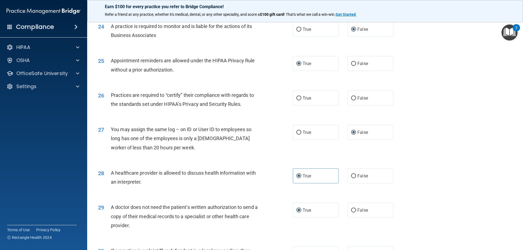
scroll to position [936, 0]
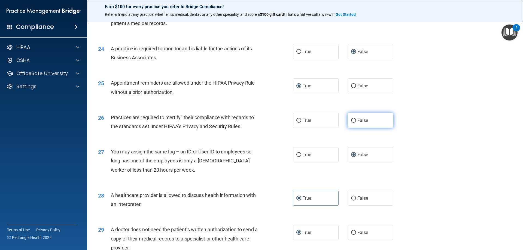
click at [351, 121] on input "False" at bounding box center [353, 121] width 5 height 4
radio input "true"
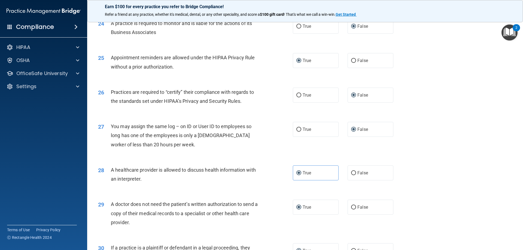
scroll to position [1018, 0]
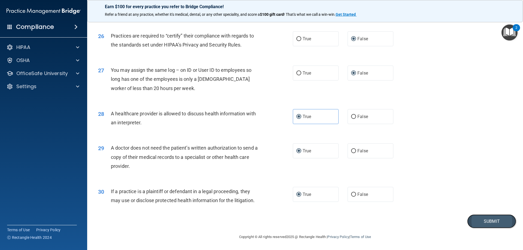
click at [490, 222] on button "Submit" at bounding box center [491, 222] width 49 height 14
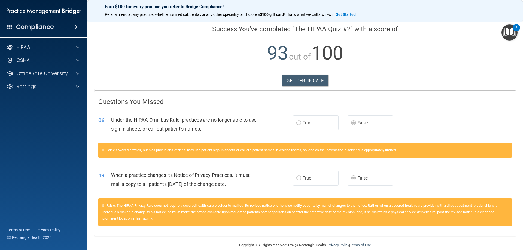
scroll to position [46, 0]
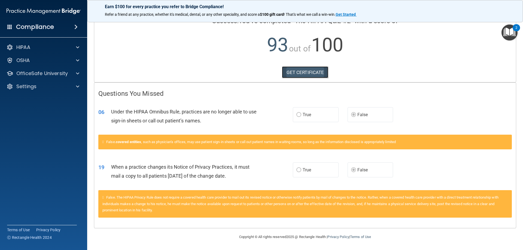
click at [304, 72] on link "GET CERTIFICATE" at bounding box center [305, 72] width 47 height 12
click at [514, 32] on img "Open Resource Center, 2 new notifications" at bounding box center [510, 33] width 16 height 16
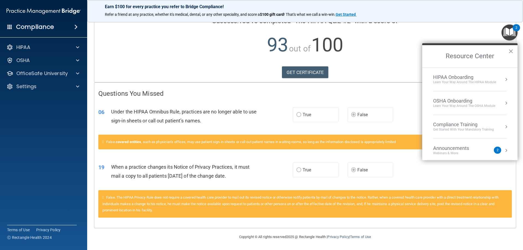
click at [444, 123] on div "Compliance Training" at bounding box center [463, 125] width 61 height 6
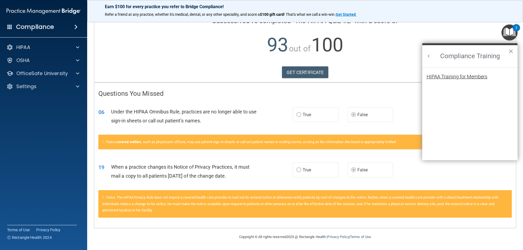
click at [447, 74] on div "HIPAA Training for Members" at bounding box center [457, 76] width 61 height 5
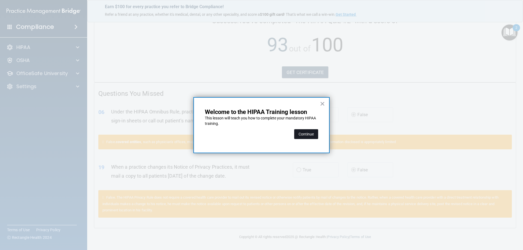
click at [303, 135] on button "Continue" at bounding box center [306, 134] width 24 height 10
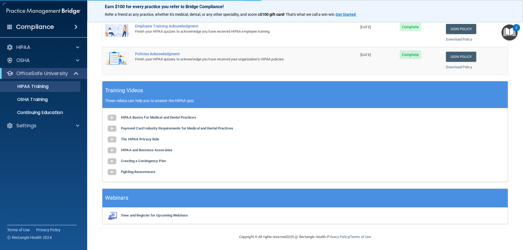
scroll to position [42, 0]
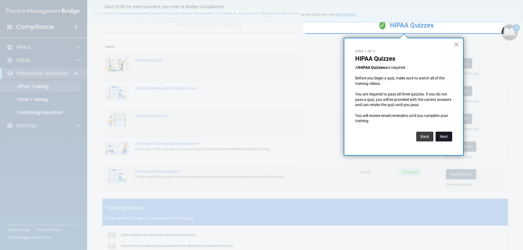
click at [444, 137] on button "Next" at bounding box center [444, 137] width 17 height 10
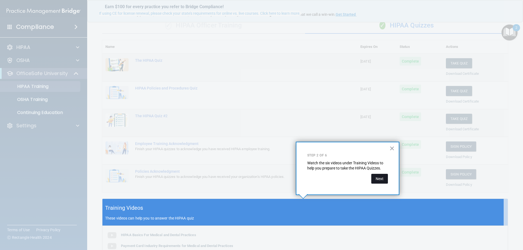
click at [379, 177] on button "Next" at bounding box center [379, 179] width 17 height 10
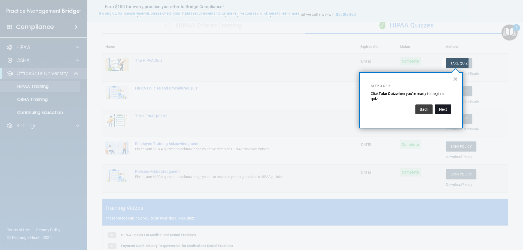
click at [441, 109] on button "Next" at bounding box center [443, 110] width 17 height 10
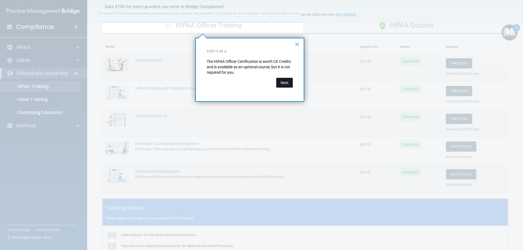
click at [287, 84] on button "Next" at bounding box center [284, 83] width 17 height 10
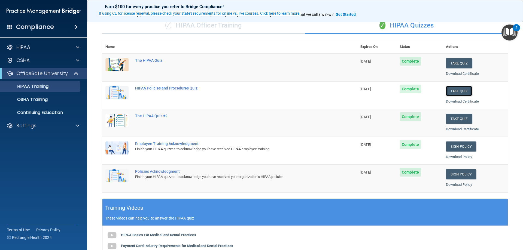
click at [456, 89] on button "Take Quiz" at bounding box center [459, 91] width 26 height 10
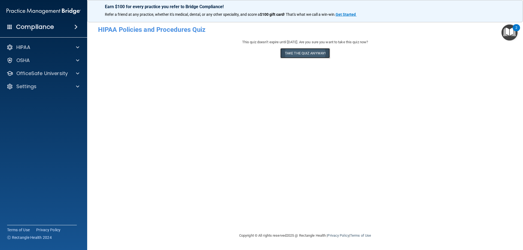
click at [308, 52] on button "Take the quiz anyway!" at bounding box center [305, 53] width 50 height 10
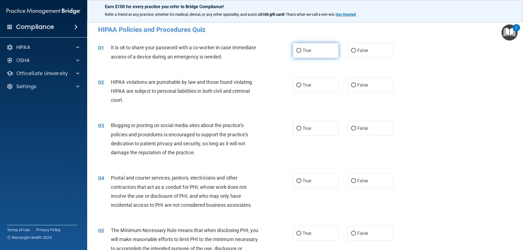
click at [298, 52] on input "True" at bounding box center [298, 51] width 5 height 4
radio input "true"
click at [297, 85] on input "True" at bounding box center [298, 85] width 5 height 4
radio input "true"
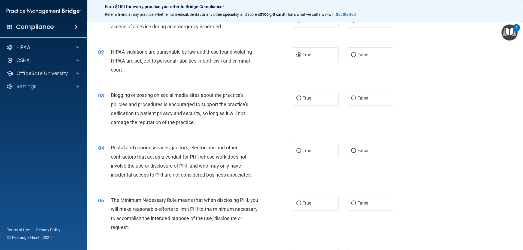
scroll to position [54, 0]
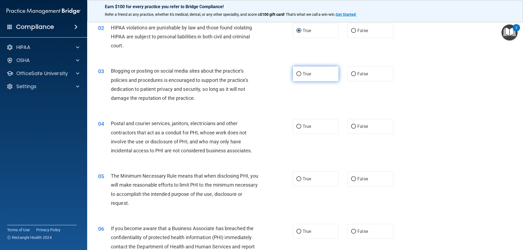
click at [296, 73] on input "True" at bounding box center [298, 74] width 5 height 4
radio input "true"
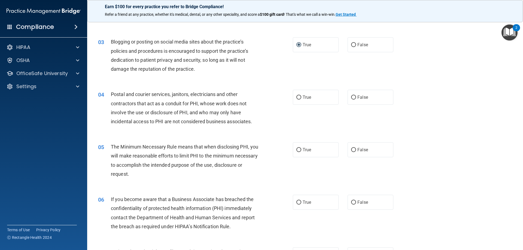
scroll to position [109, 0]
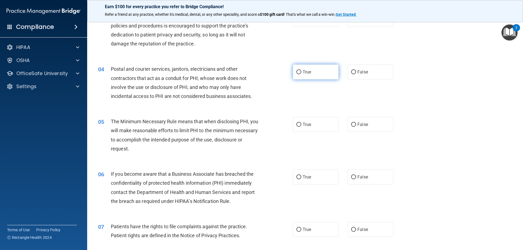
click at [296, 73] on input "True" at bounding box center [298, 72] width 5 height 4
radio input "true"
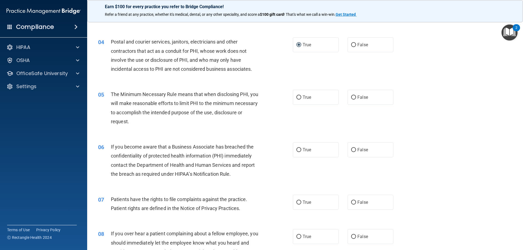
scroll to position [163, 0]
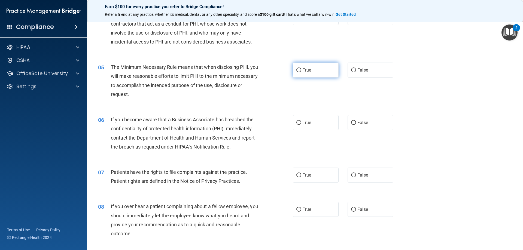
click at [298, 70] on input "True" at bounding box center [298, 70] width 5 height 4
radio input "true"
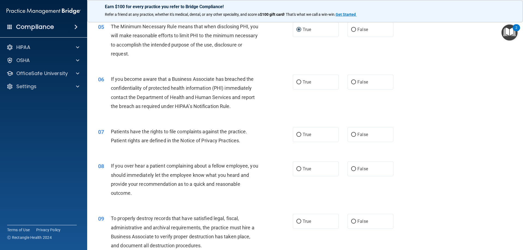
scroll to position [218, 0]
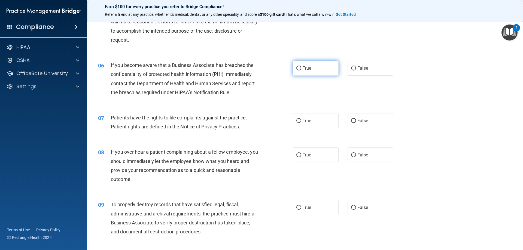
click at [298, 66] on label "True" at bounding box center [316, 68] width 46 height 15
click at [298, 66] on input "True" at bounding box center [298, 68] width 5 height 4
radio input "true"
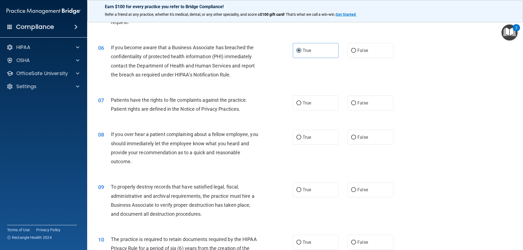
scroll to position [245, 0]
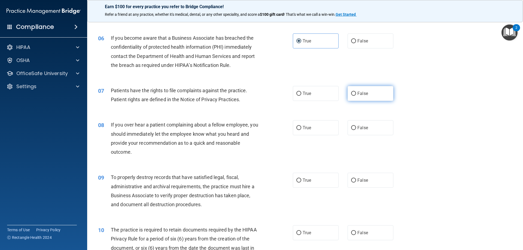
click at [351, 93] on input "False" at bounding box center [353, 94] width 5 height 4
radio input "true"
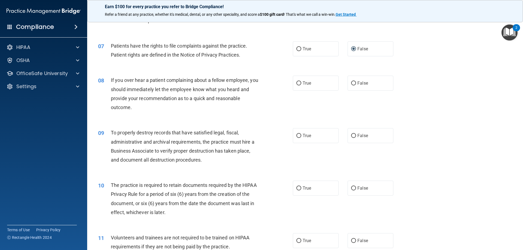
scroll to position [300, 0]
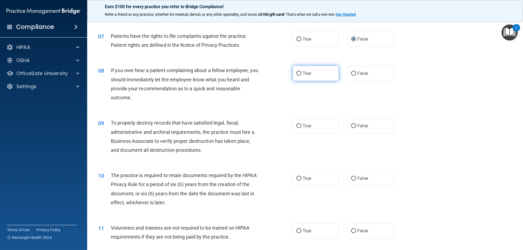
click at [298, 74] on input "True" at bounding box center [298, 74] width 5 height 4
radio input "true"
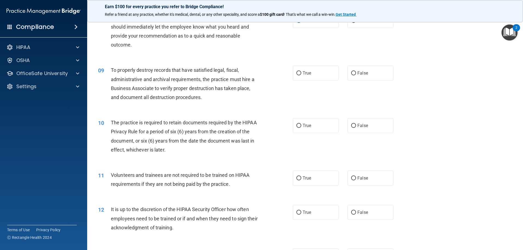
scroll to position [354, 0]
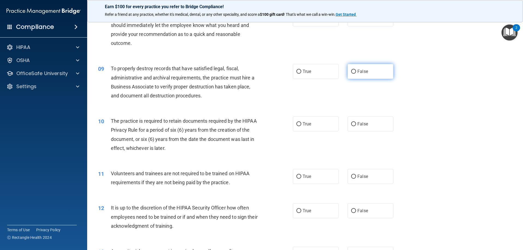
click at [352, 73] on input "False" at bounding box center [353, 72] width 5 height 4
radio input "true"
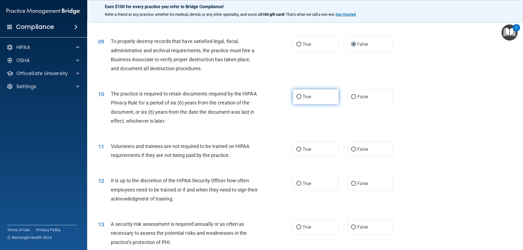
click at [296, 98] on input "True" at bounding box center [298, 97] width 5 height 4
radio input "true"
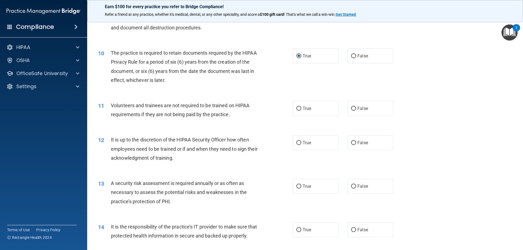
scroll to position [436, 0]
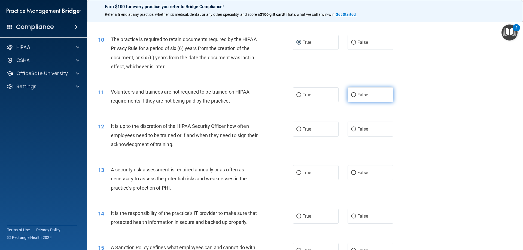
click at [351, 95] on input "False" at bounding box center [353, 95] width 5 height 4
radio input "true"
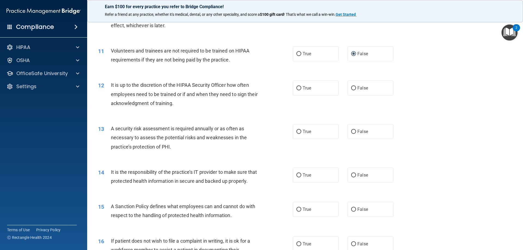
scroll to position [490, 0]
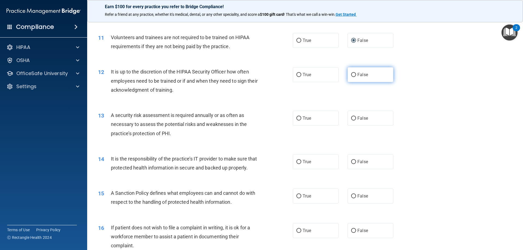
click at [351, 77] on input "False" at bounding box center [353, 75] width 5 height 4
radio input "true"
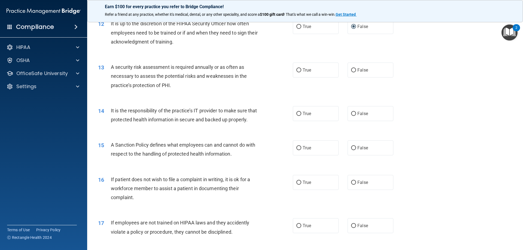
scroll to position [545, 0]
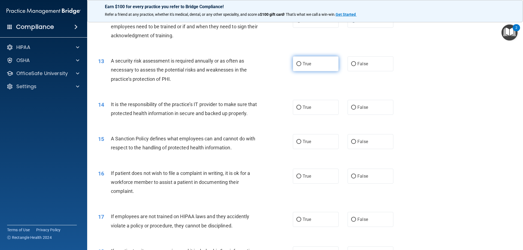
click at [297, 64] on input "True" at bounding box center [298, 64] width 5 height 4
radio input "true"
click at [351, 107] on input "False" at bounding box center [353, 108] width 5 height 4
radio input "true"
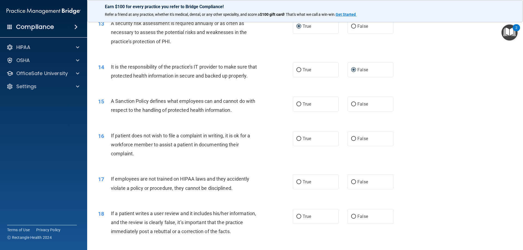
scroll to position [599, 0]
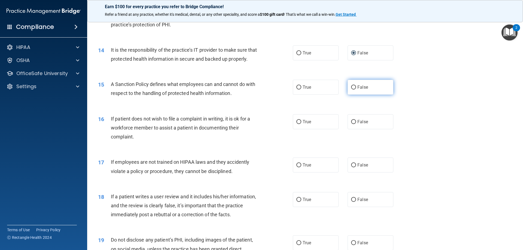
click at [351, 90] on input "False" at bounding box center [353, 88] width 5 height 4
radio input "true"
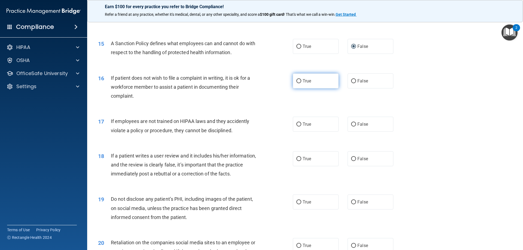
scroll to position [654, 0]
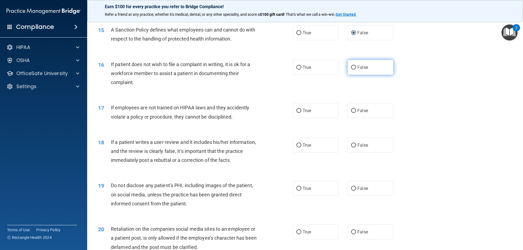
click at [351, 70] on input "False" at bounding box center [353, 68] width 5 height 4
radio input "true"
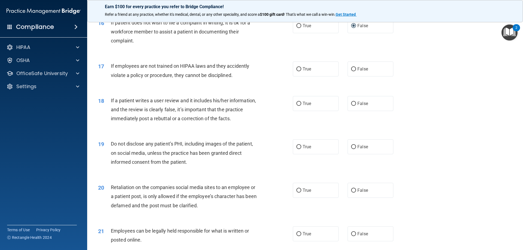
scroll to position [708, 0]
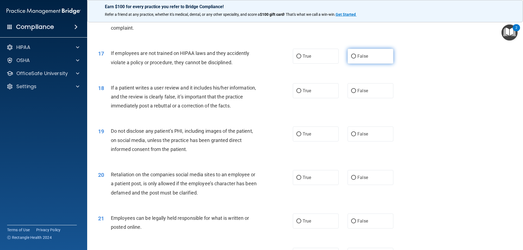
click at [352, 59] on input "False" at bounding box center [353, 56] width 5 height 4
radio input "true"
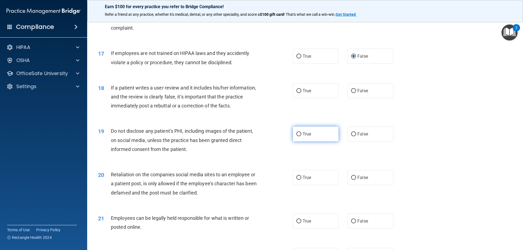
scroll to position [736, 0]
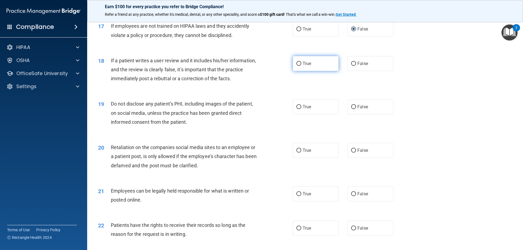
click at [296, 66] on input "True" at bounding box center [298, 64] width 5 height 4
radio input "true"
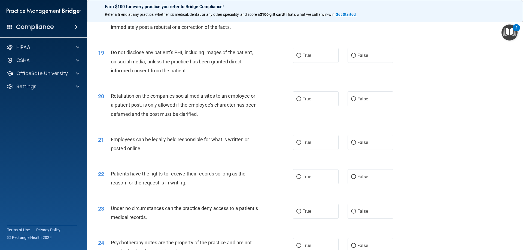
scroll to position [790, 0]
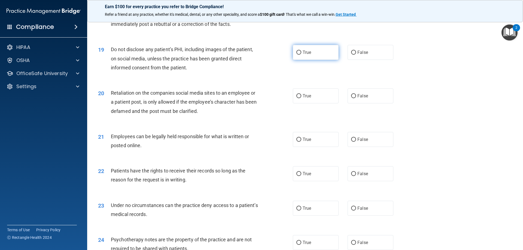
click at [299, 55] on input "True" at bounding box center [298, 53] width 5 height 4
radio input "true"
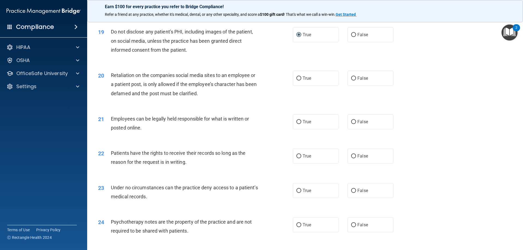
scroll to position [817, 0]
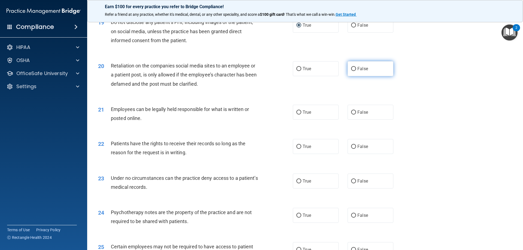
click at [351, 71] on input "False" at bounding box center [353, 69] width 5 height 4
radio input "true"
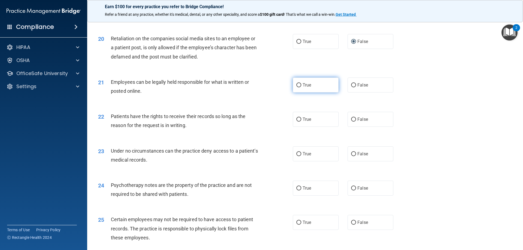
click at [296, 87] on input "True" at bounding box center [298, 85] width 5 height 4
radio input "true"
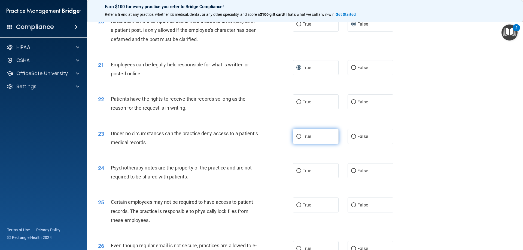
scroll to position [872, 0]
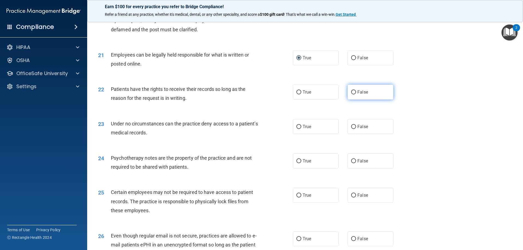
click at [351, 95] on input "False" at bounding box center [353, 92] width 5 height 4
radio input "true"
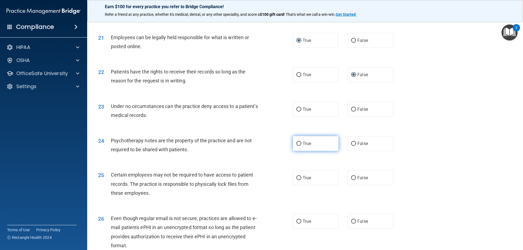
scroll to position [899, 0]
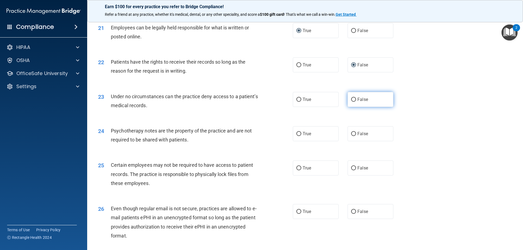
click at [351, 107] on label "False" at bounding box center [371, 99] width 46 height 15
click at [351, 102] on input "False" at bounding box center [353, 100] width 5 height 4
radio input "true"
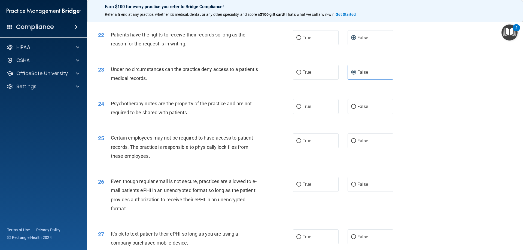
scroll to position [954, 0]
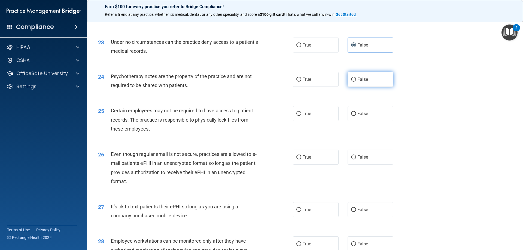
click at [351, 82] on input "False" at bounding box center [353, 80] width 5 height 4
radio input "true"
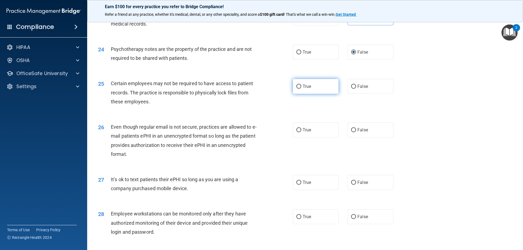
click at [297, 89] on input "True" at bounding box center [298, 87] width 5 height 4
radio input "true"
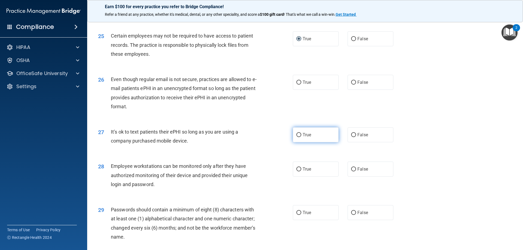
scroll to position [1035, 0]
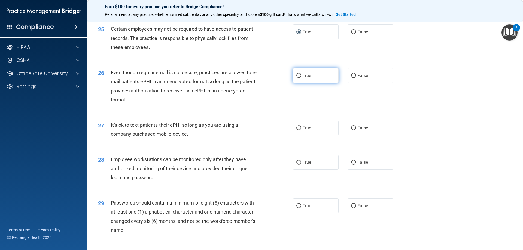
click at [297, 78] on input "True" at bounding box center [298, 76] width 5 height 4
radio input "true"
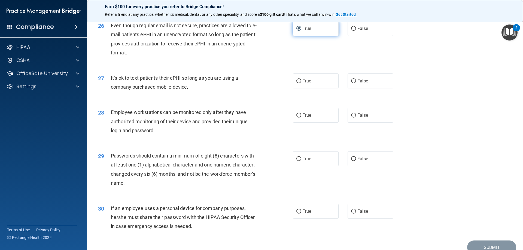
scroll to position [1090, 0]
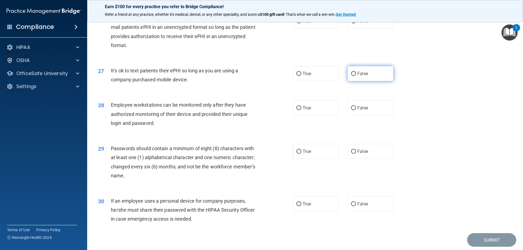
click at [351, 76] on input "False" at bounding box center [353, 74] width 5 height 4
radio input "true"
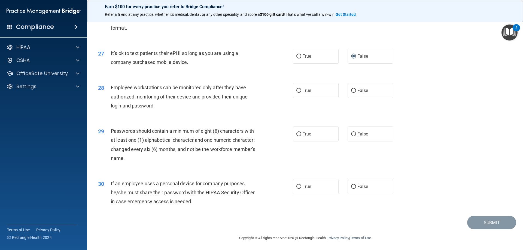
scroll to position [1117, 0]
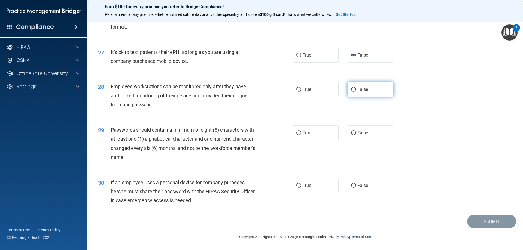
click at [351, 89] on input "False" at bounding box center [353, 90] width 5 height 4
radio input "true"
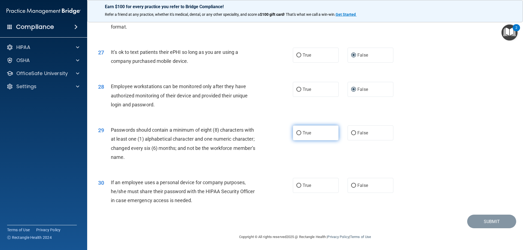
click at [297, 133] on input "True" at bounding box center [298, 133] width 5 height 4
radio input "true"
click at [296, 186] on input "True" at bounding box center [298, 186] width 5 height 4
radio input "true"
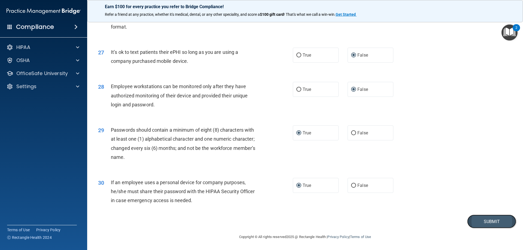
click at [484, 222] on button "Submit" at bounding box center [491, 222] width 49 height 14
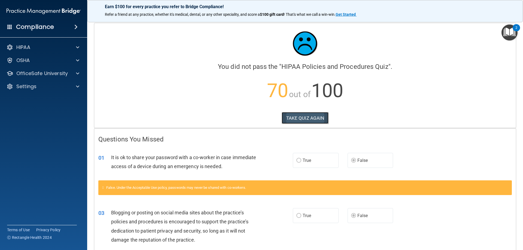
click at [310, 119] on button "TAKE QUIZ AGAIN" at bounding box center [305, 118] width 47 height 12
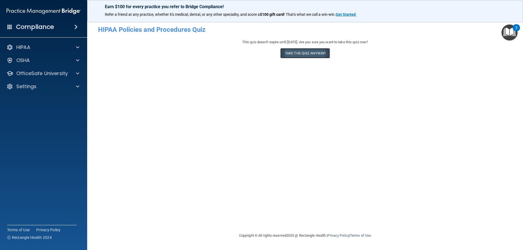
click at [305, 51] on button "Take the quiz anyway!" at bounding box center [305, 53] width 50 height 10
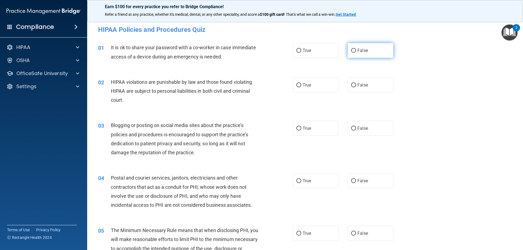
click at [351, 52] on input "False" at bounding box center [353, 51] width 5 height 4
radio input "true"
click at [298, 85] on input "True" at bounding box center [298, 85] width 5 height 4
radio input "true"
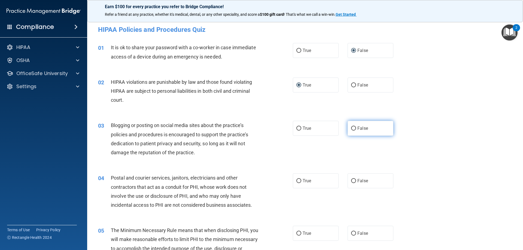
click at [351, 128] on input "False" at bounding box center [353, 129] width 5 height 4
radio input "true"
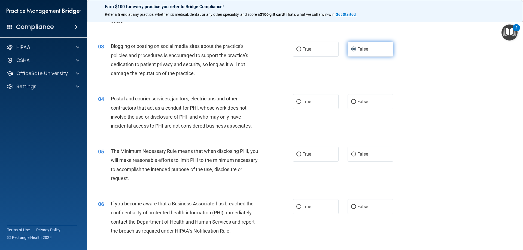
scroll to position [82, 0]
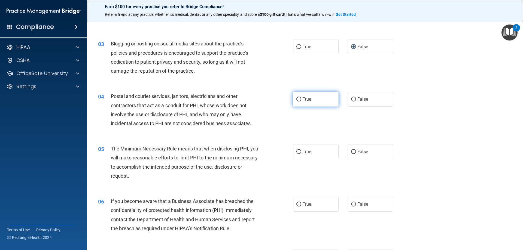
click at [297, 101] on input "True" at bounding box center [298, 100] width 5 height 4
radio input "true"
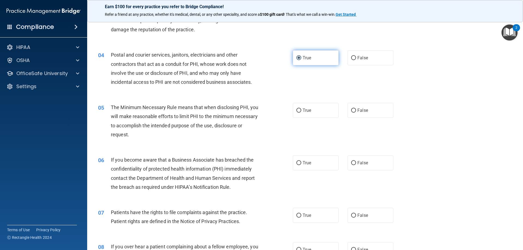
scroll to position [136, 0]
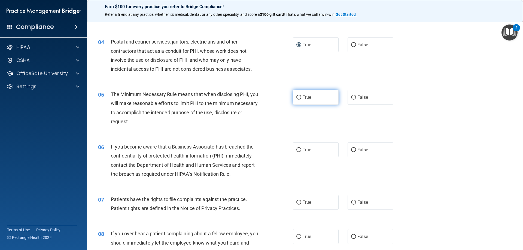
click at [296, 97] on input "True" at bounding box center [298, 98] width 5 height 4
radio input "true"
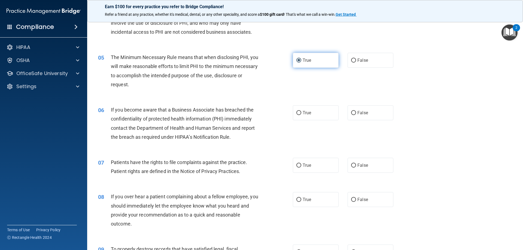
scroll to position [191, 0]
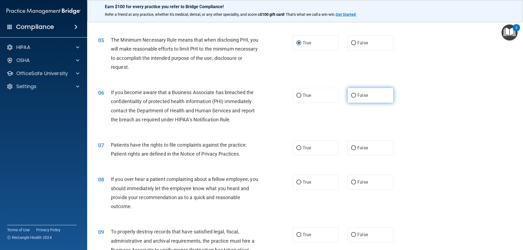
click at [351, 96] on input "False" at bounding box center [353, 96] width 5 height 4
radio input "true"
click at [298, 147] on input "True" at bounding box center [298, 148] width 5 height 4
radio input "true"
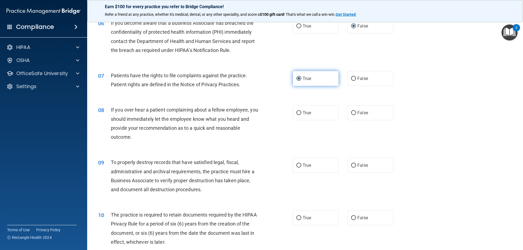
scroll to position [272, 0]
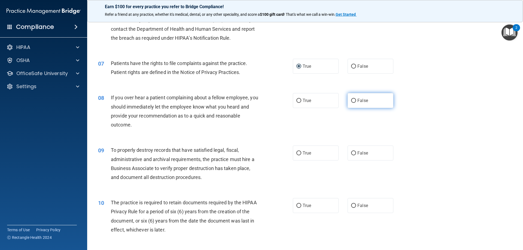
click at [351, 101] on input "False" at bounding box center [353, 101] width 5 height 4
radio input "true"
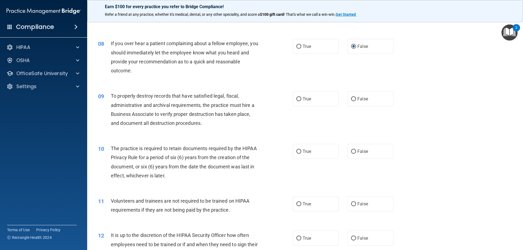
scroll to position [327, 0]
click at [352, 99] on input "False" at bounding box center [353, 99] width 5 height 4
radio input "true"
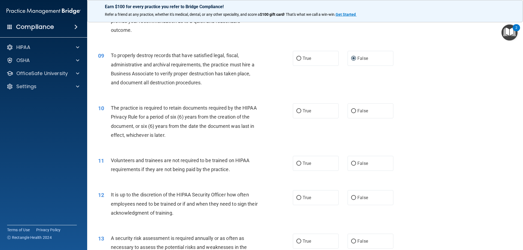
scroll to position [381, 0]
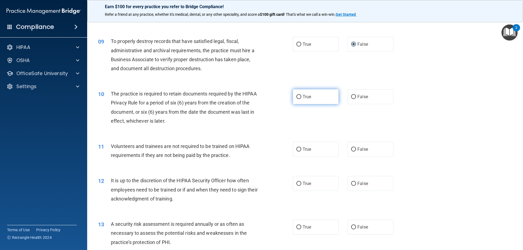
click at [297, 98] on input "True" at bounding box center [298, 97] width 5 height 4
radio input "true"
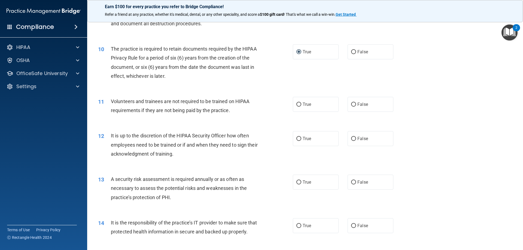
scroll to position [436, 0]
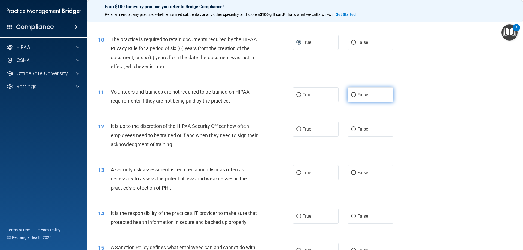
click at [351, 95] on input "False" at bounding box center [353, 95] width 5 height 4
radio input "true"
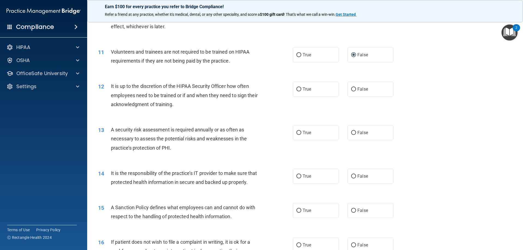
scroll to position [490, 0]
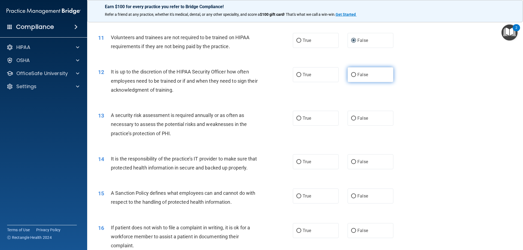
click at [351, 76] on input "False" at bounding box center [353, 75] width 5 height 4
radio input "true"
click at [297, 119] on input "True" at bounding box center [298, 119] width 5 height 4
radio input "true"
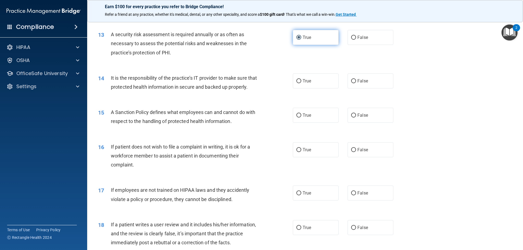
scroll to position [572, 0]
click at [351, 83] on label "False" at bounding box center [371, 80] width 46 height 15
click at [351, 83] on input "False" at bounding box center [353, 80] width 5 height 4
radio input "true"
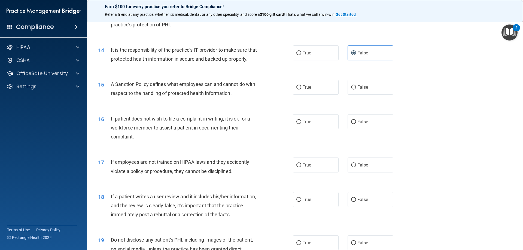
scroll to position [627, 0]
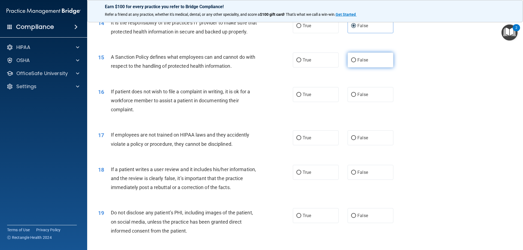
click at [351, 62] on input "False" at bounding box center [353, 60] width 5 height 4
radio input "true"
click at [298, 97] on input "True" at bounding box center [298, 95] width 5 height 4
radio input "true"
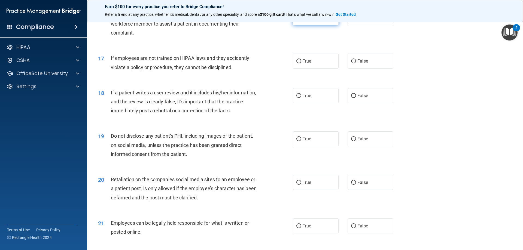
scroll to position [708, 0]
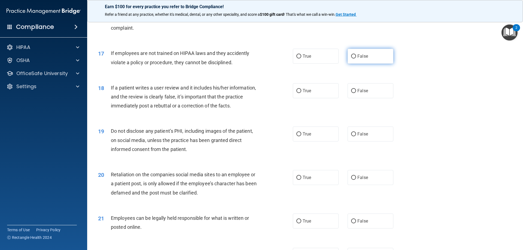
click at [351, 59] on input "False" at bounding box center [353, 56] width 5 height 4
radio input "true"
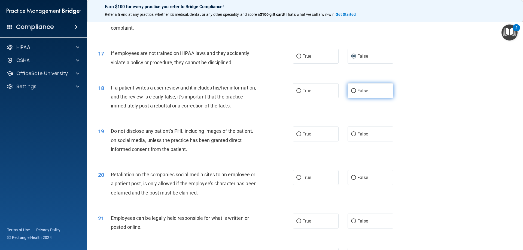
click at [351, 93] on input "False" at bounding box center [353, 91] width 5 height 4
radio input "true"
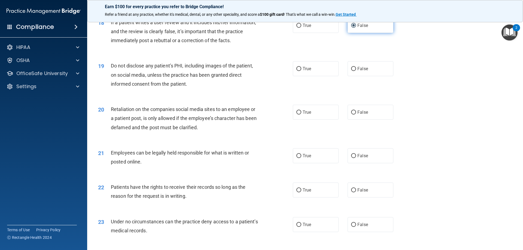
scroll to position [790, 0]
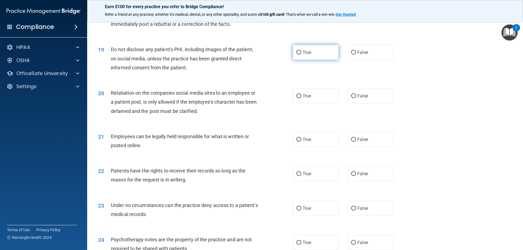
click at [298, 55] on input "True" at bounding box center [298, 53] width 5 height 4
radio input "true"
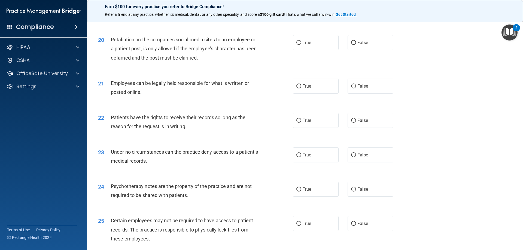
scroll to position [845, 0]
click at [351, 44] on input "False" at bounding box center [353, 42] width 5 height 4
radio input "true"
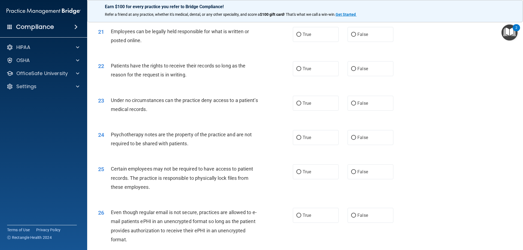
scroll to position [899, 0]
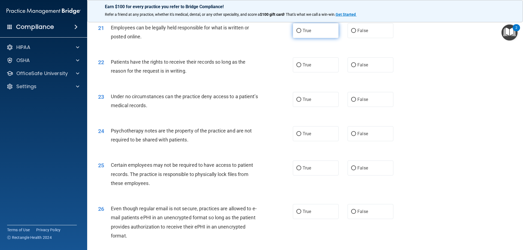
click at [297, 33] on input "True" at bounding box center [298, 31] width 5 height 4
radio input "true"
click at [351, 67] on input "False" at bounding box center [353, 65] width 5 height 4
radio input "true"
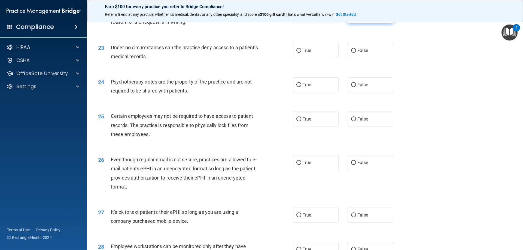
scroll to position [954, 0]
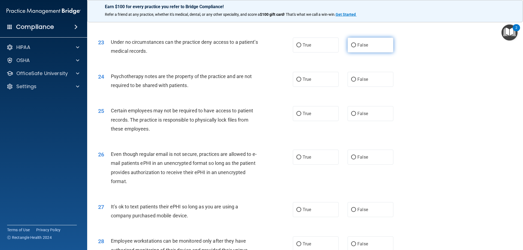
click at [351, 47] on input "False" at bounding box center [353, 45] width 5 height 4
radio input "true"
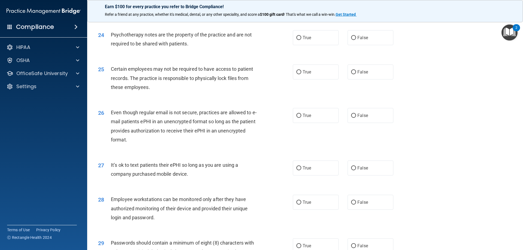
scroll to position [1008, 0]
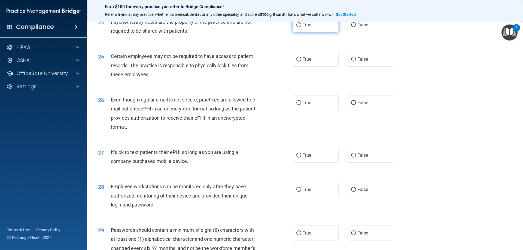
click at [296, 27] on input "True" at bounding box center [298, 25] width 5 height 4
radio input "true"
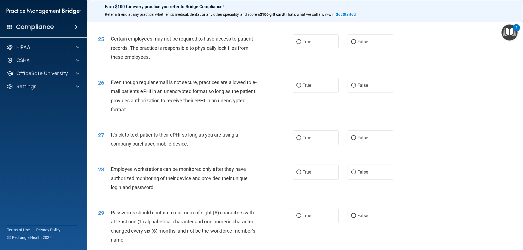
scroll to position [1035, 0]
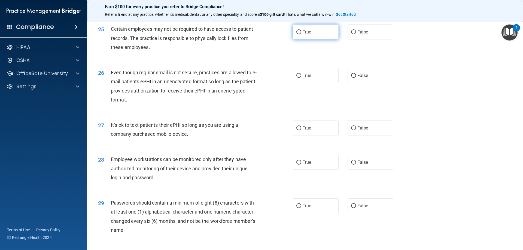
click at [298, 34] on input "True" at bounding box center [298, 32] width 5 height 4
radio input "true"
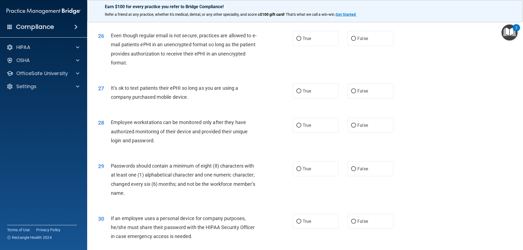
scroll to position [1063, 0]
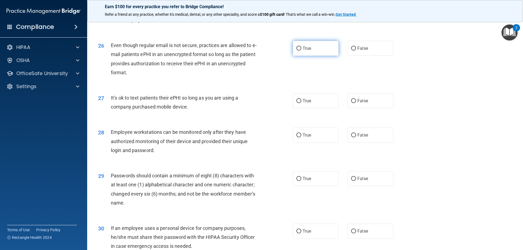
click at [299, 51] on input "True" at bounding box center [298, 49] width 5 height 4
radio input "true"
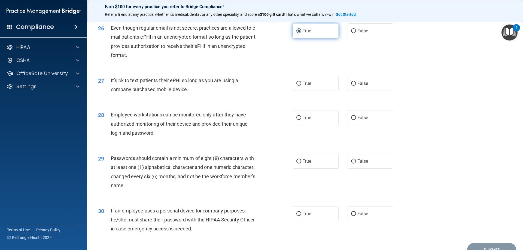
scroll to position [1090, 0]
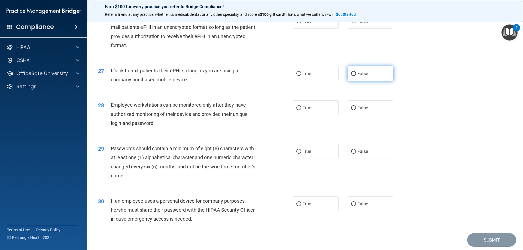
click at [351, 76] on input "False" at bounding box center [353, 74] width 5 height 4
radio input "true"
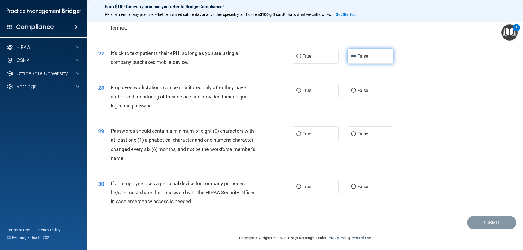
scroll to position [1117, 0]
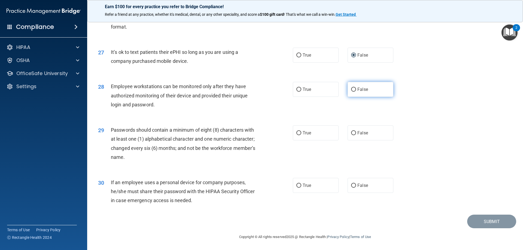
click at [351, 90] on input "False" at bounding box center [353, 90] width 5 height 4
radio input "true"
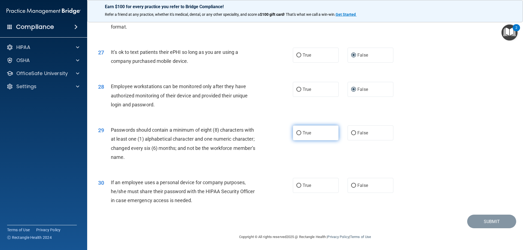
click at [298, 134] on input "True" at bounding box center [298, 133] width 5 height 4
radio input "true"
click at [352, 186] on input "False" at bounding box center [353, 186] width 5 height 4
radio input "true"
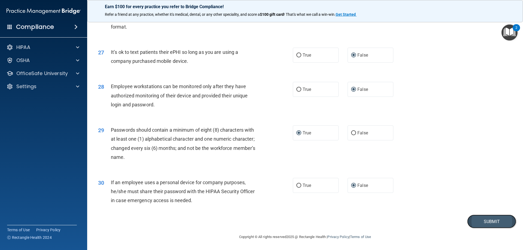
click at [489, 219] on button "Submit" at bounding box center [491, 222] width 49 height 14
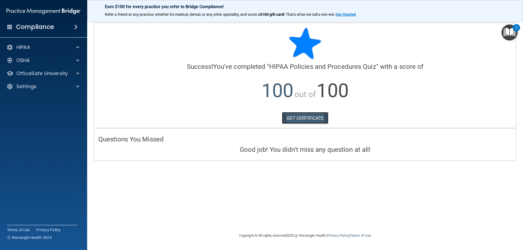
click at [309, 120] on link "GET CERTIFICATE" at bounding box center [305, 118] width 47 height 12
click at [505, 33] on img "Open Resource Center, 2 new notifications" at bounding box center [510, 33] width 16 height 16
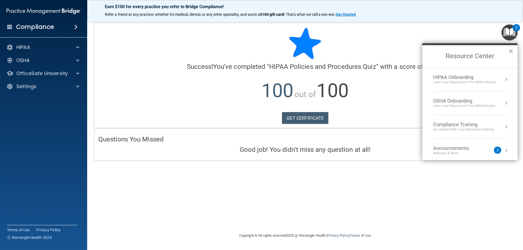
click at [447, 78] on div "HIPAA Onboarding" at bounding box center [464, 77] width 63 height 6
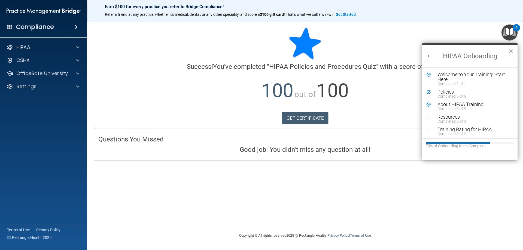
click at [428, 130] on icon "Resource Center" at bounding box center [429, 130] width 4 height 4
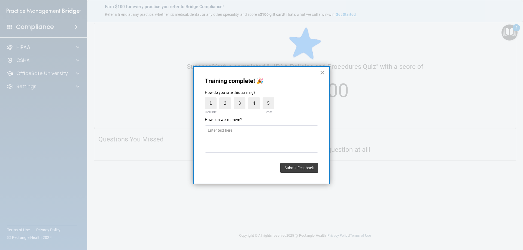
click at [323, 72] on button "×" at bounding box center [322, 72] width 5 height 9
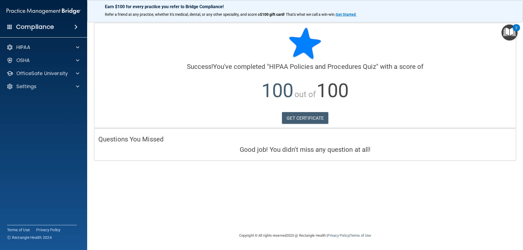
click at [509, 32] on img "Open Resource Center, 2 new notifications" at bounding box center [510, 33] width 16 height 16
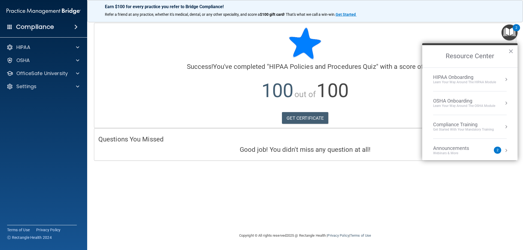
click at [449, 77] on div "HIPAA Onboarding" at bounding box center [464, 77] width 63 height 6
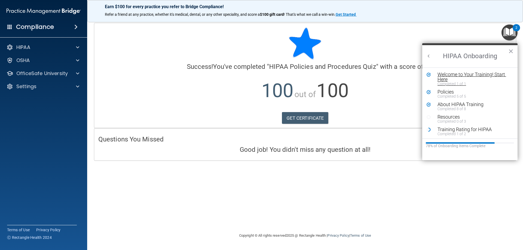
click at [446, 74] on div "Welcome to Your Training! Start Here" at bounding box center [472, 77] width 69 height 10
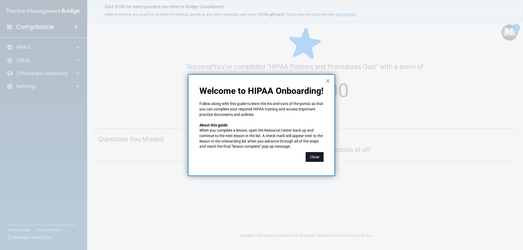
click at [317, 157] on button "Close" at bounding box center [315, 157] width 18 height 10
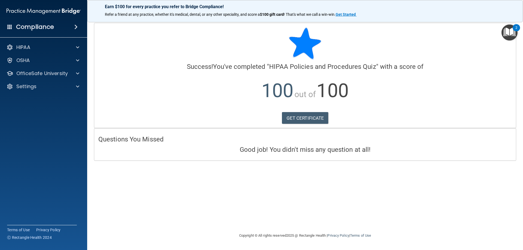
click at [509, 32] on img "Open Resource Center, 2 new notifications" at bounding box center [510, 33] width 16 height 16
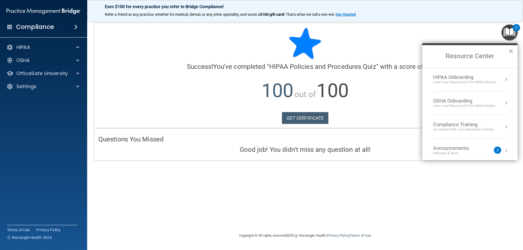
click at [456, 124] on div "Compliance Training" at bounding box center [463, 125] width 61 height 6
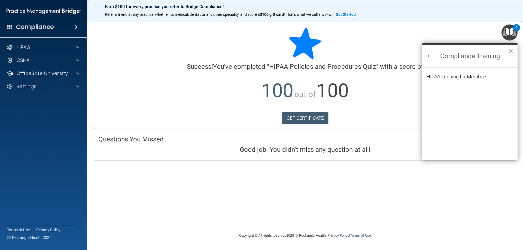
click at [456, 79] on div "HIPAA Training for Members" at bounding box center [457, 76] width 61 height 5
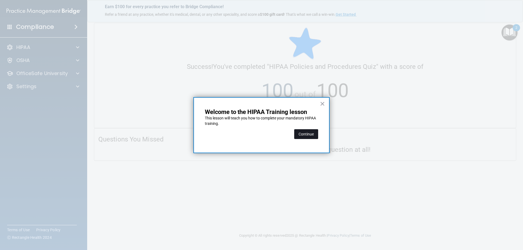
click at [304, 134] on button "Continue" at bounding box center [306, 134] width 24 height 10
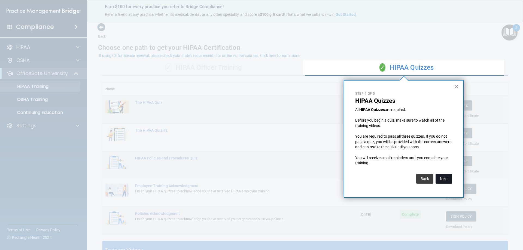
click at [442, 178] on button "Next" at bounding box center [444, 179] width 17 height 10
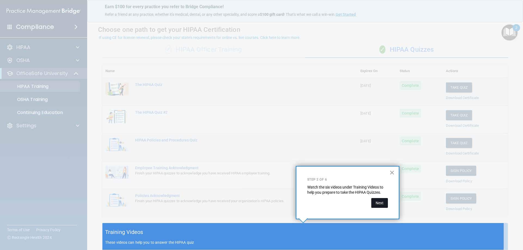
click at [380, 203] on button "Next" at bounding box center [379, 203] width 17 height 10
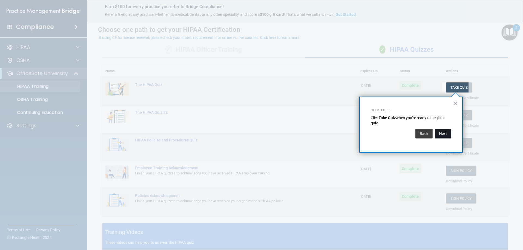
click at [438, 135] on button "Next" at bounding box center [443, 134] width 17 height 10
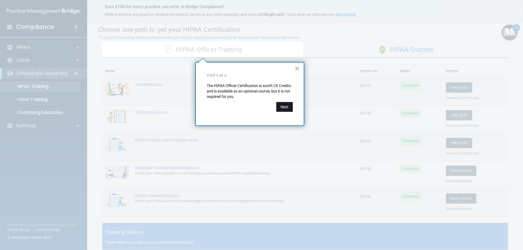
click at [288, 108] on button "Next" at bounding box center [284, 107] width 17 height 10
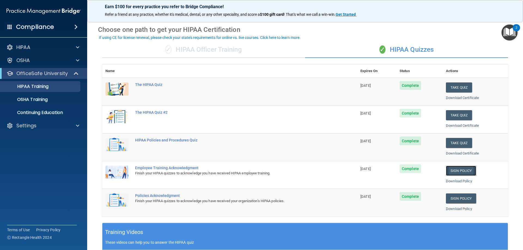
click at [453, 171] on link "Sign Policy" at bounding box center [461, 171] width 30 height 10
click at [454, 199] on link "Sign Policy" at bounding box center [461, 199] width 30 height 10
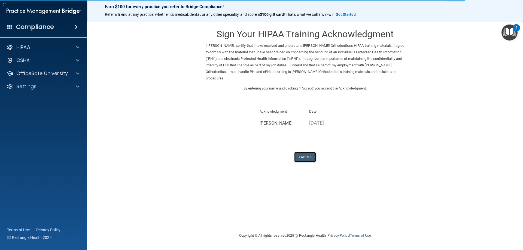
click at [303, 159] on button "I Agree" at bounding box center [305, 157] width 22 height 10
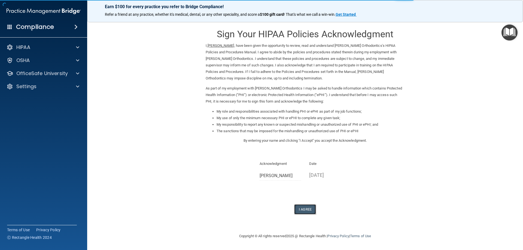
click at [301, 211] on button "I Agree" at bounding box center [305, 210] width 22 height 10
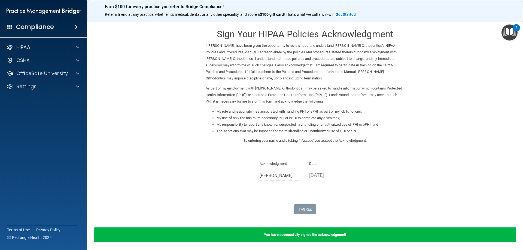
click at [40, 24] on h4 "Compliance" at bounding box center [35, 27] width 38 height 8
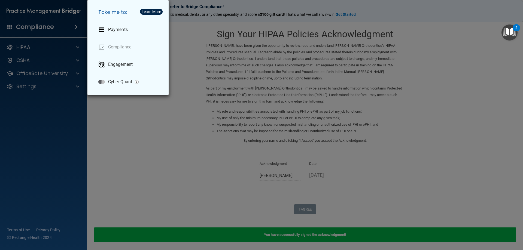
click at [25, 48] on div "Take me to: Payments Compliance Engagement Cyber Quant" at bounding box center [261, 125] width 523 height 250
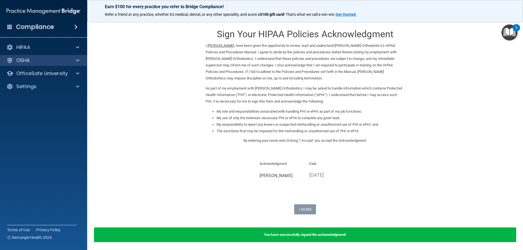
click at [30, 57] on div "OSHA" at bounding box center [43, 60] width 87 height 11
click at [30, 60] on div "OSHA" at bounding box center [36, 60] width 68 height 7
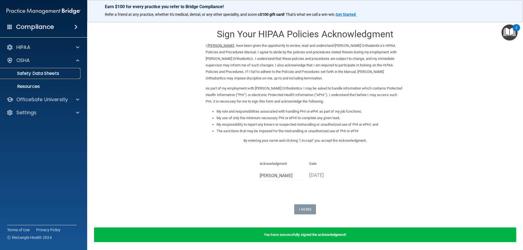
click at [31, 71] on p "Safety Data Sheets" at bounding box center [41, 73] width 74 height 5
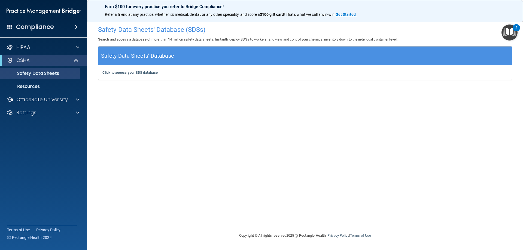
click at [35, 26] on h4 "Compliance" at bounding box center [35, 27] width 38 height 8
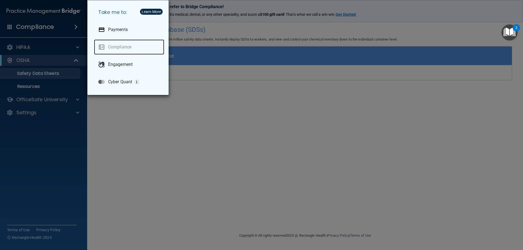
click at [116, 47] on link "Compliance" at bounding box center [129, 47] width 70 height 15
click at [509, 32] on img "Open Resource Center, 2 new notifications" at bounding box center [510, 33] width 16 height 16
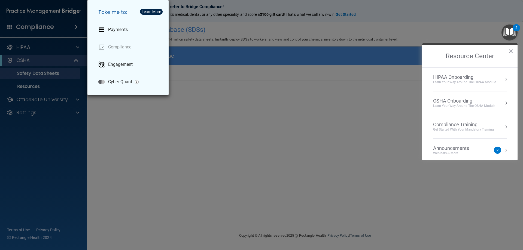
click at [448, 125] on div "Compliance Training" at bounding box center [463, 125] width 61 height 6
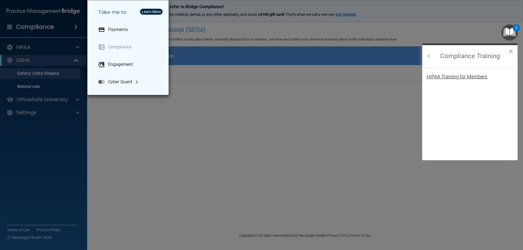
click at [451, 77] on div "HIPAA Training for Members" at bounding box center [457, 76] width 61 height 5
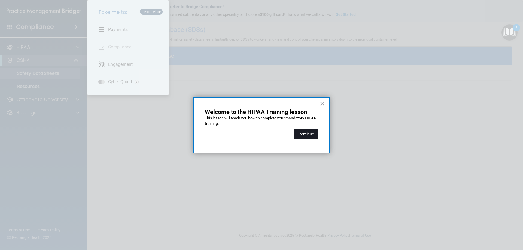
click at [304, 134] on button "Continue" at bounding box center [306, 134] width 24 height 10
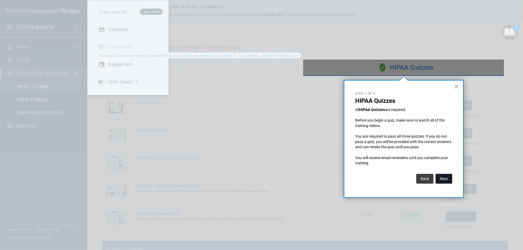
click at [445, 177] on button "Next" at bounding box center [444, 179] width 17 height 10
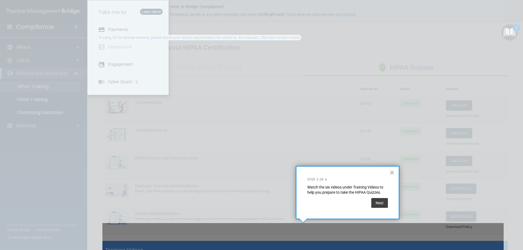
scroll to position [18, 0]
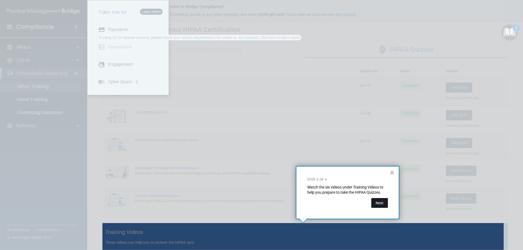
click at [380, 204] on button "Next" at bounding box center [379, 203] width 17 height 10
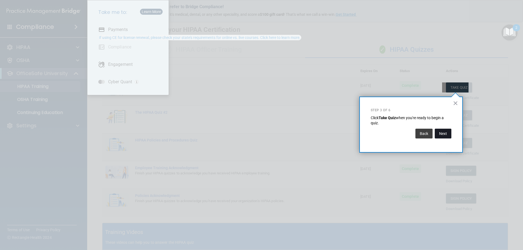
click at [445, 131] on button "Next" at bounding box center [443, 134] width 17 height 10
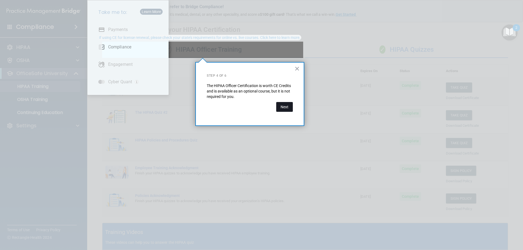
click at [282, 106] on button "Next" at bounding box center [284, 107] width 17 height 10
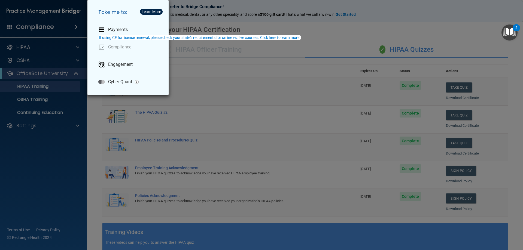
click at [248, 88] on div "Take me to: Payments Compliance Engagement Cyber Quant" at bounding box center [261, 125] width 523 height 250
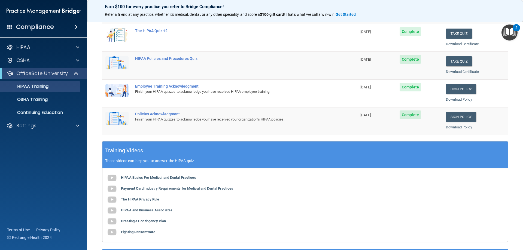
scroll to position [127, 0]
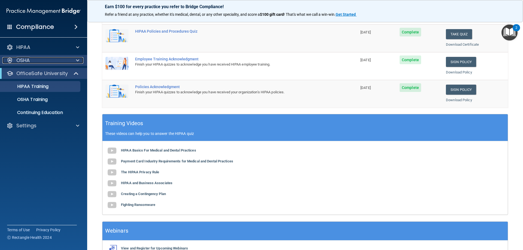
click at [26, 62] on p "OSHA" at bounding box center [23, 60] width 14 height 7
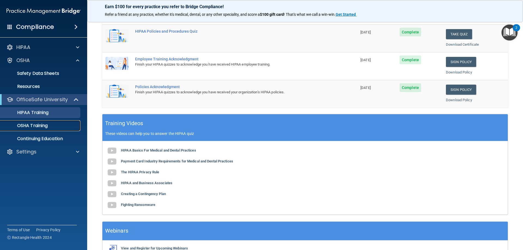
click at [36, 124] on p "OSHA Training" at bounding box center [26, 125] width 44 height 5
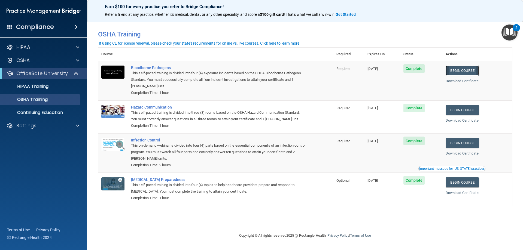
click at [463, 72] on link "Begin Course" at bounding box center [462, 71] width 33 height 10
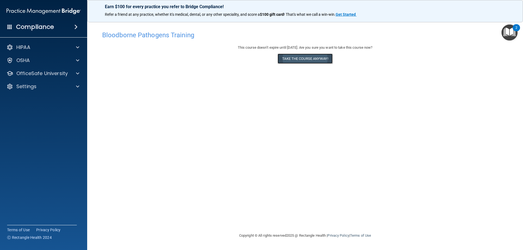
click at [301, 59] on button "Take the course anyway!" at bounding box center [305, 59] width 55 height 10
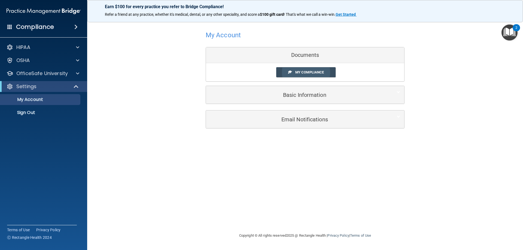
click at [298, 73] on span "My Compliance" at bounding box center [309, 72] width 29 height 4
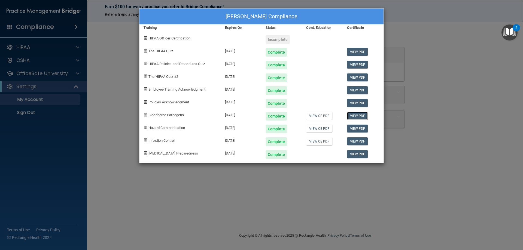
click at [363, 117] on link "View PDF" at bounding box center [357, 116] width 21 height 8
click at [276, 131] on div "Complete" at bounding box center [277, 129] width 22 height 9
click at [275, 128] on div "Complete" at bounding box center [277, 129] width 22 height 9
click at [248, 129] on div "[DATE]" at bounding box center [241, 127] width 41 height 13
click at [239, 128] on div "[DATE]" at bounding box center [241, 127] width 41 height 13
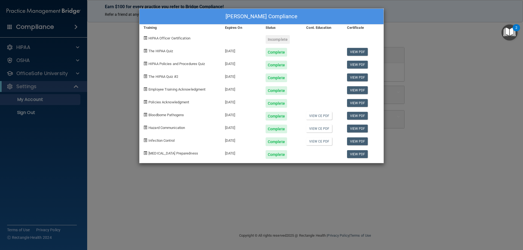
click at [148, 128] on div "Hazard Communication" at bounding box center [179, 127] width 81 height 13
click at [160, 129] on span "Hazard Communication" at bounding box center [166, 128] width 37 height 4
click at [144, 128] on span at bounding box center [146, 128] width 4 height 4
click at [145, 126] on span at bounding box center [146, 128] width 4 height 4
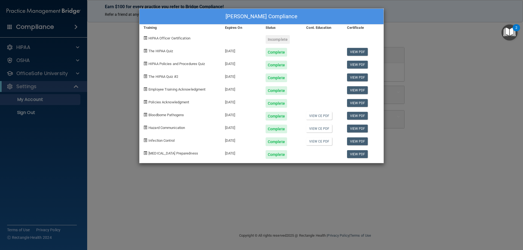
click at [25, 60] on div "William Kottemann's Compliance Training Expires On Status Cont. Education Certi…" at bounding box center [261, 125] width 523 height 250
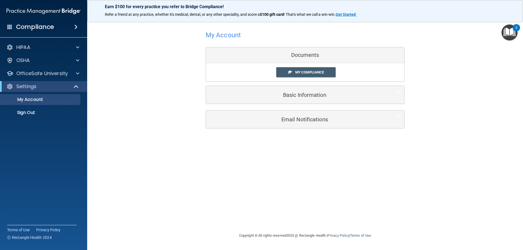
click at [303, 53] on div "Documents" at bounding box center [305, 55] width 198 height 16
click at [38, 73] on p "OfficeSafe University" at bounding box center [41, 73] width 51 height 7
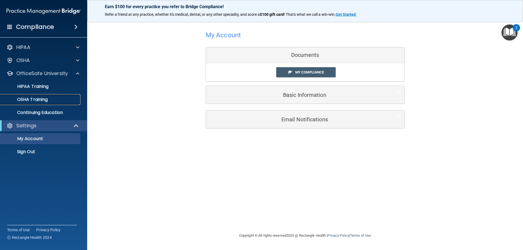
click at [37, 98] on p "OSHA Training" at bounding box center [26, 99] width 44 height 5
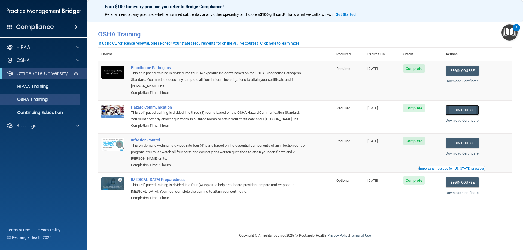
click at [464, 110] on link "Begin Course" at bounding box center [462, 110] width 33 height 10
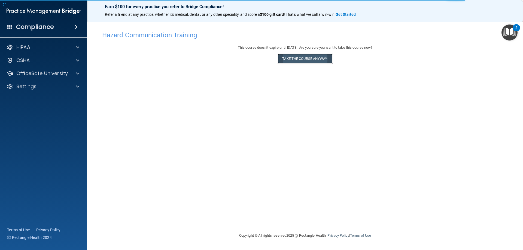
click at [299, 59] on button "Take the course anyway!" at bounding box center [305, 59] width 55 height 10
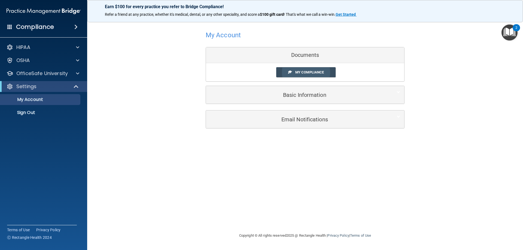
click at [298, 75] on link "My Compliance" at bounding box center [306, 72] width 60 height 10
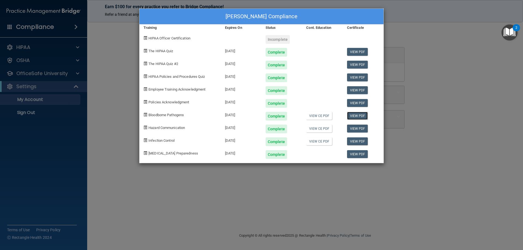
click at [357, 114] on link "View PDF" at bounding box center [357, 116] width 21 height 8
click at [510, 35] on img "Open Resource Center, 2 new notifications" at bounding box center [510, 33] width 16 height 16
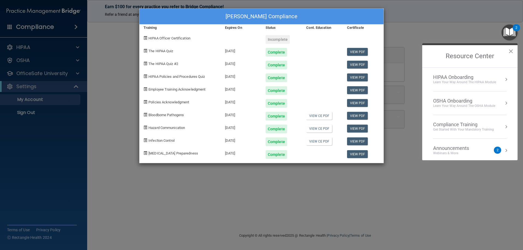
click at [448, 126] on div "Compliance Training" at bounding box center [463, 125] width 61 height 6
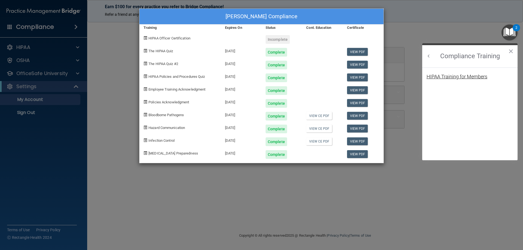
click at [453, 77] on div "HIPAA Training for Members" at bounding box center [457, 76] width 61 height 5
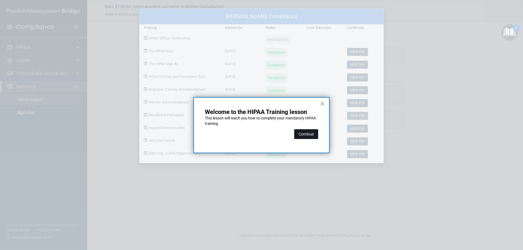
click at [311, 135] on button "Continue" at bounding box center [306, 134] width 24 height 10
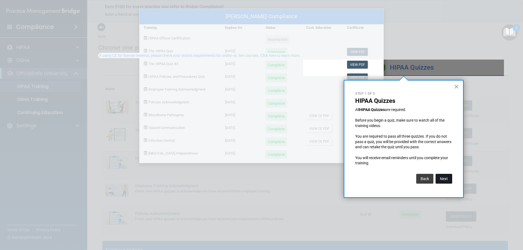
click at [448, 181] on button "Next" at bounding box center [444, 179] width 17 height 10
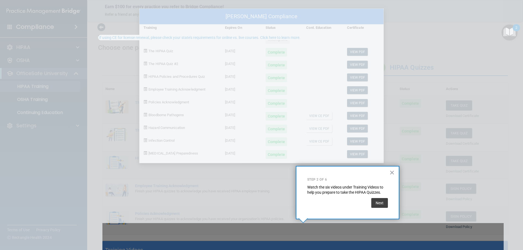
scroll to position [18, 0]
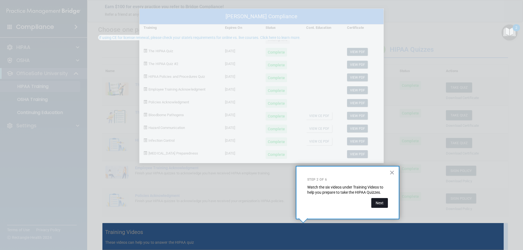
click at [380, 202] on button "Next" at bounding box center [379, 203] width 17 height 10
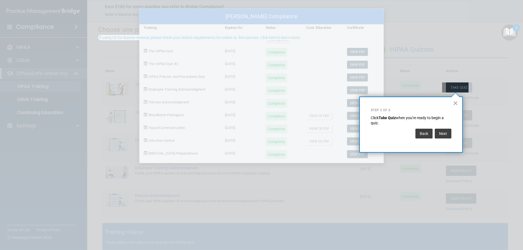
click at [441, 141] on div "Back Next" at bounding box center [411, 133] width 81 height 15
click at [443, 135] on button "Next" at bounding box center [443, 134] width 17 height 10
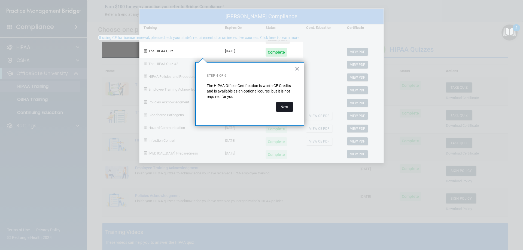
click at [289, 107] on button "Next" at bounding box center [284, 107] width 17 height 10
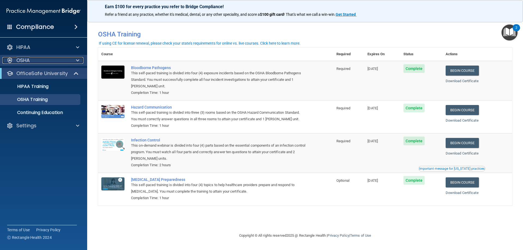
click at [43, 61] on div "OSHA" at bounding box center [36, 60] width 68 height 7
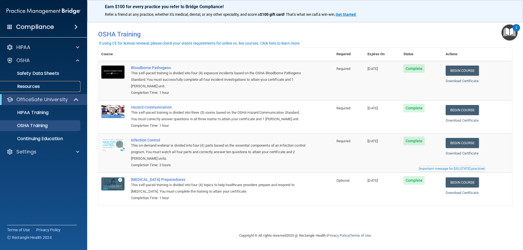
click at [35, 86] on p "Resources" at bounding box center [41, 86] width 74 height 5
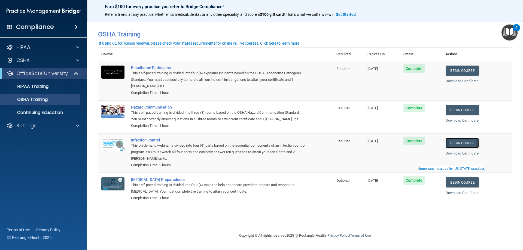
click at [464, 143] on link "Begin Course" at bounding box center [462, 143] width 33 height 10
click at [465, 187] on link "Begin Course" at bounding box center [462, 183] width 33 height 10
click at [27, 87] on p "HIPAA Training" at bounding box center [26, 86] width 45 height 5
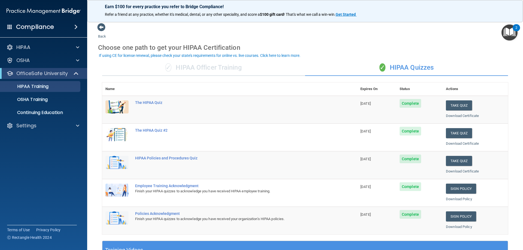
click at [209, 68] on div "✓ HIPAA Officer Training" at bounding box center [203, 68] width 203 height 16
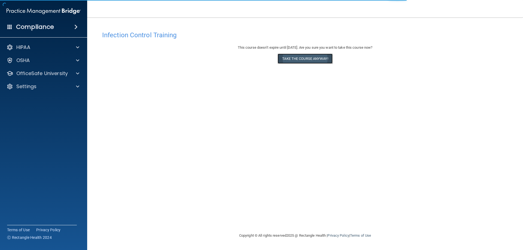
click at [308, 59] on button "Take the course anyway!" at bounding box center [305, 59] width 55 height 10
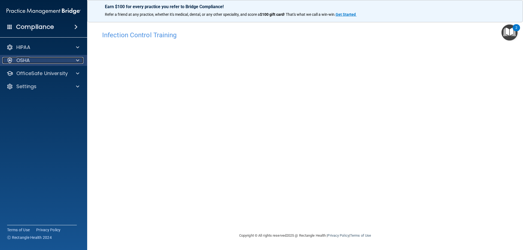
click at [24, 59] on p "OSHA" at bounding box center [23, 60] width 14 height 7
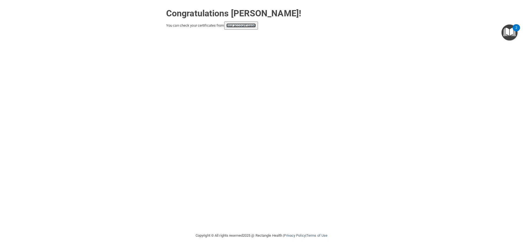
click at [248, 27] on link "your account page!" at bounding box center [241, 25] width 30 height 4
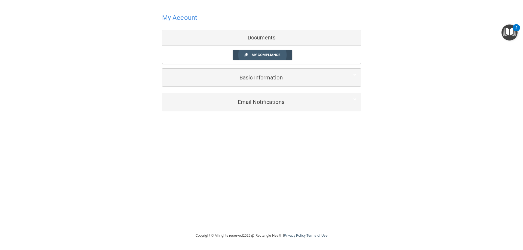
click at [256, 57] on span "My Compliance" at bounding box center [266, 55] width 29 height 4
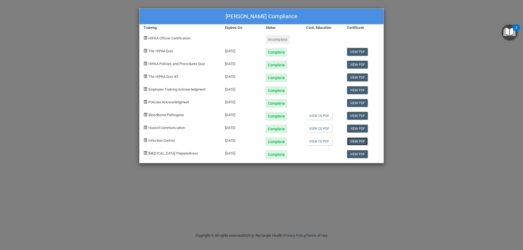
click at [353, 142] on link "View PDF" at bounding box center [357, 142] width 21 height 8
click at [170, 151] on span "[MEDICAL_DATA] Preparedness" at bounding box center [173, 153] width 50 height 4
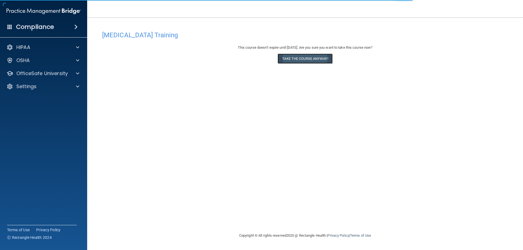
click at [315, 57] on button "Take the course anyway!" at bounding box center [305, 59] width 55 height 10
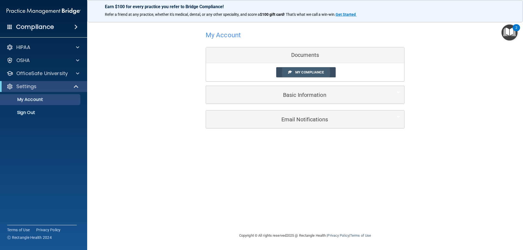
click at [301, 73] on span "My Compliance" at bounding box center [309, 72] width 29 height 4
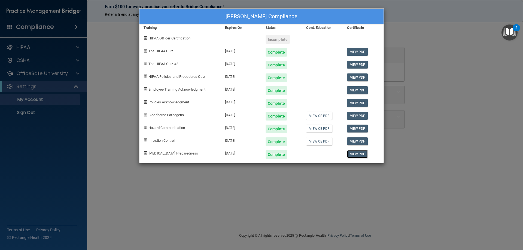
click at [356, 155] on link "View PDF" at bounding box center [357, 154] width 21 height 8
click at [177, 39] on span "HIPAA Officer Certification" at bounding box center [169, 38] width 42 height 4
click at [276, 41] on div "Incomplete" at bounding box center [278, 39] width 24 height 9
click at [44, 29] on div "[PERSON_NAME] Compliance Training Expires On Status Cont. Education Certificate…" at bounding box center [261, 125] width 523 height 250
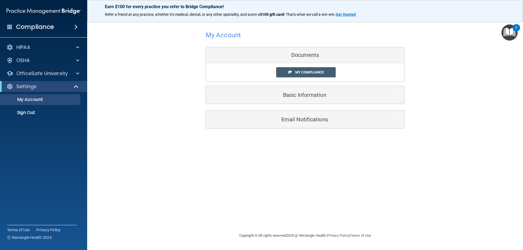
click at [44, 29] on h4 "Compliance" at bounding box center [35, 27] width 38 height 8
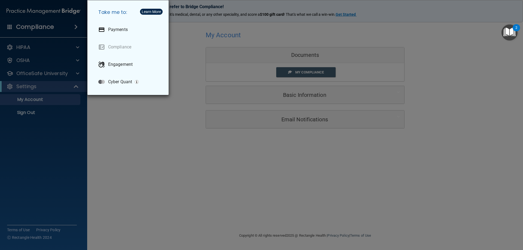
click at [34, 45] on div "Take me to: Payments Compliance Engagement Cyber Quant" at bounding box center [261, 125] width 523 height 250
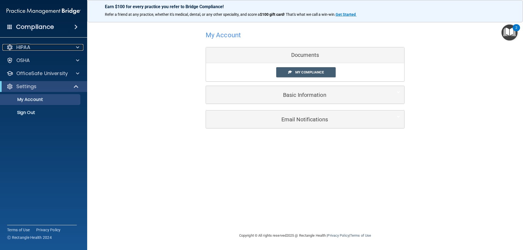
click at [34, 45] on div "HIPAA" at bounding box center [36, 47] width 68 height 7
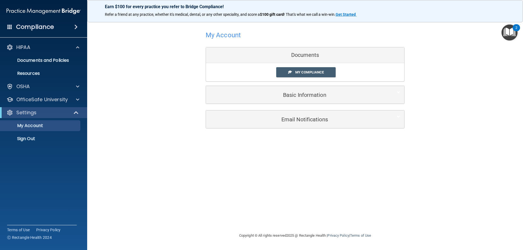
click at [512, 32] on img "Open Resource Center, 2 new notifications" at bounding box center [510, 33] width 16 height 16
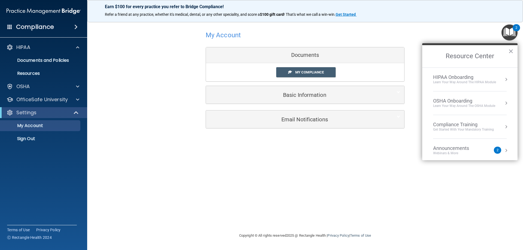
click at [466, 78] on div "HIPAA Onboarding" at bounding box center [464, 77] width 63 height 6
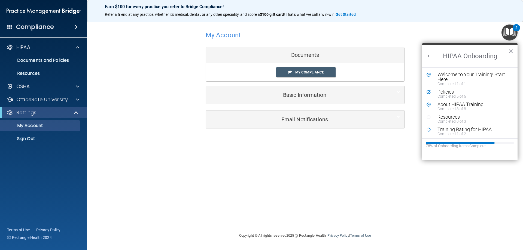
scroll to position [1, 0]
click at [485, 129] on div "Training Rating for HIPAA" at bounding box center [472, 128] width 69 height 5
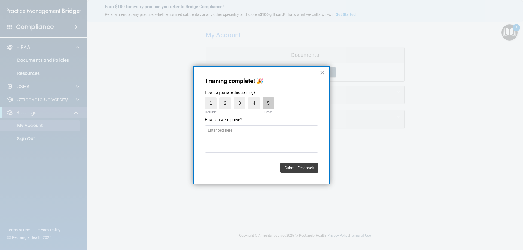
click at [269, 106] on label "5" at bounding box center [269, 104] width 12 height 12
click at [256, 99] on input "5" at bounding box center [256, 99] width 0 height 0
click at [297, 169] on button "Submit Feedback" at bounding box center [299, 168] width 38 height 10
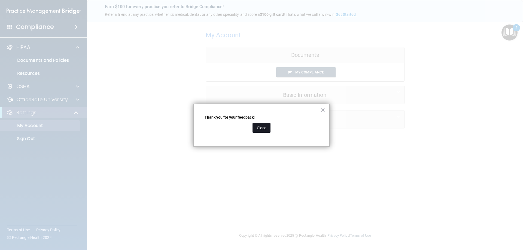
click at [264, 129] on button "Close" at bounding box center [262, 128] width 18 height 10
